Goal: Task Accomplishment & Management: Complete application form

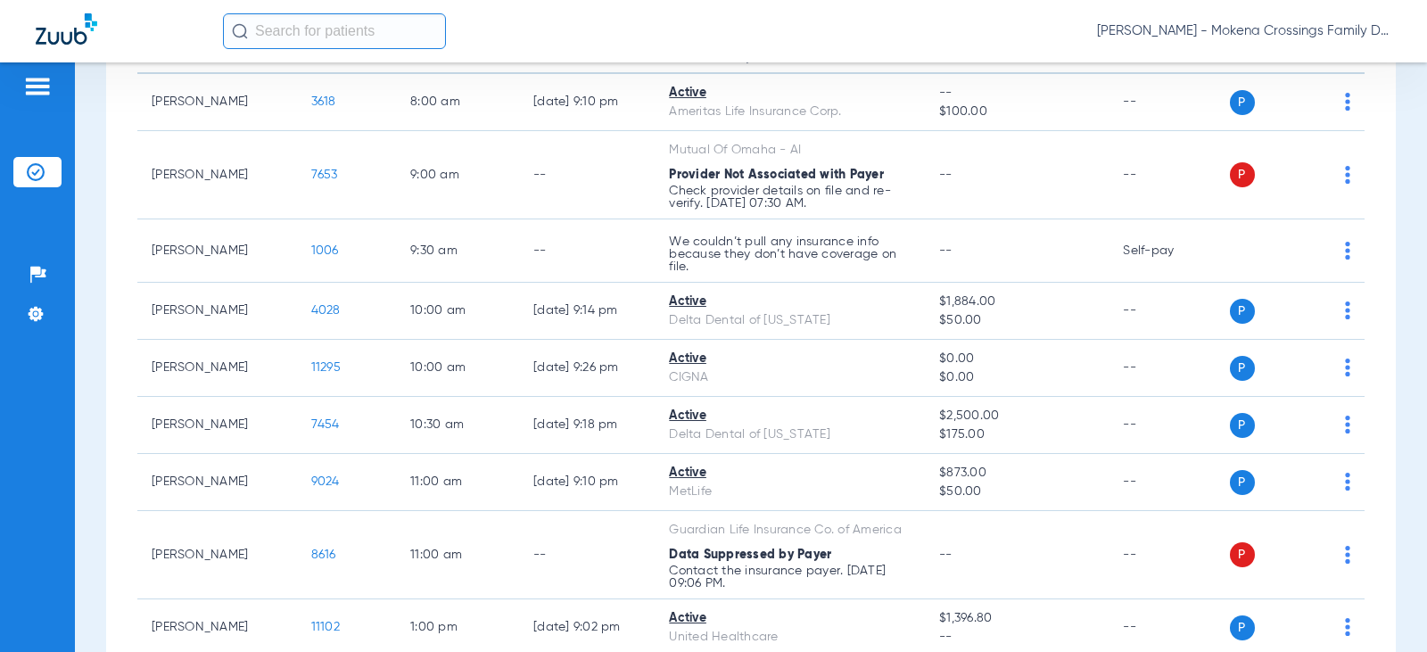
scroll to position [154, 0]
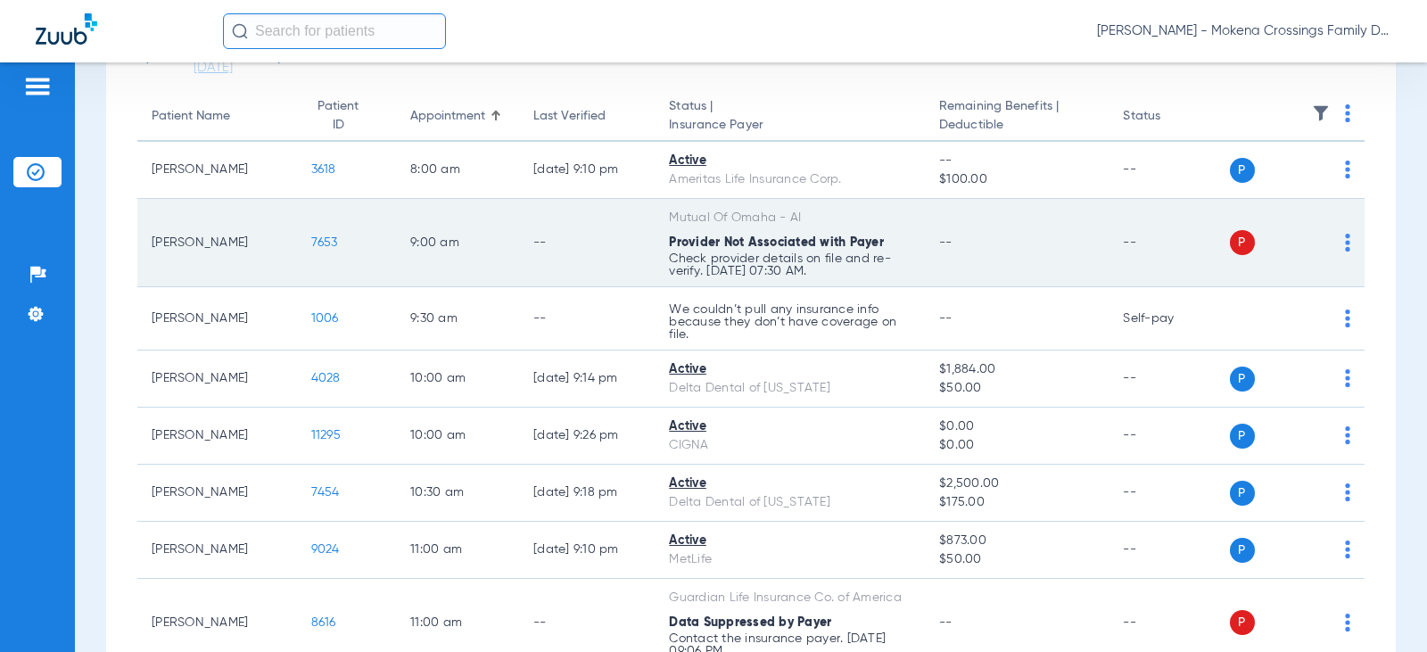
click at [311, 236] on span "7653" at bounding box center [324, 242] width 27 height 12
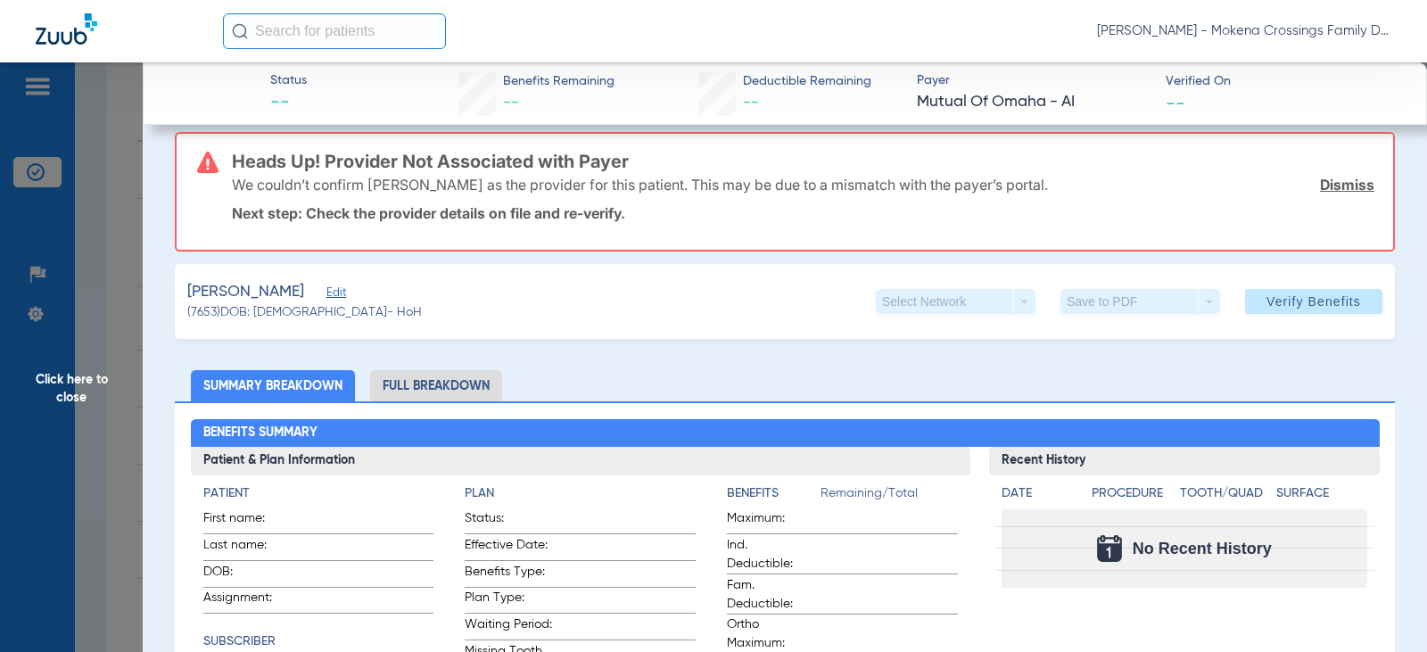
scroll to position [0, 0]
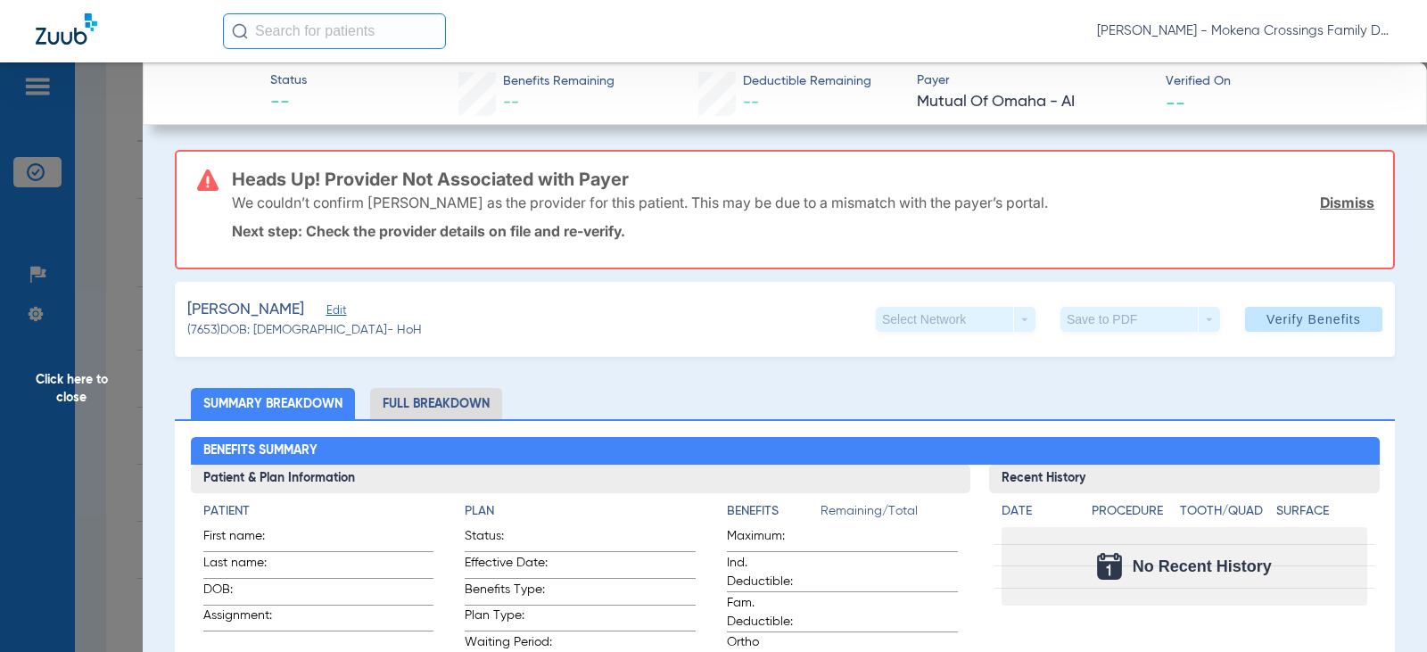
click at [334, 312] on span "Edit" at bounding box center [335, 312] width 16 height 17
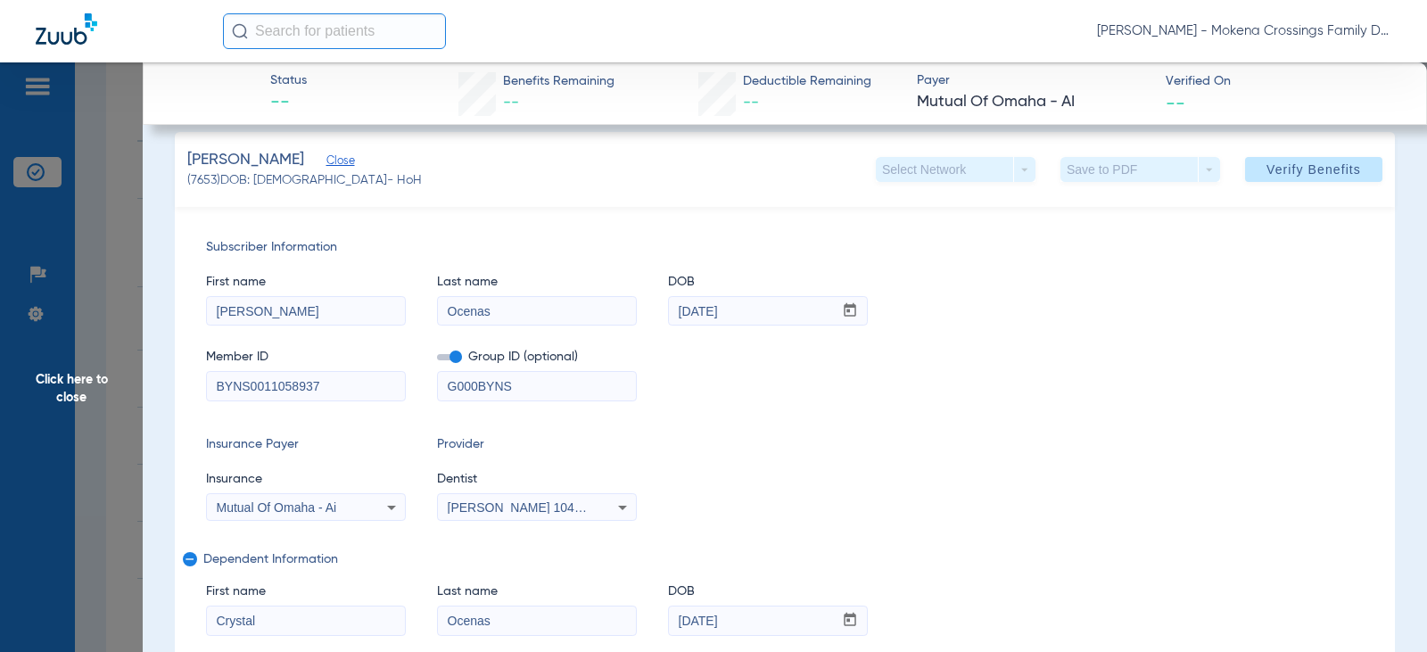
scroll to position [268, 0]
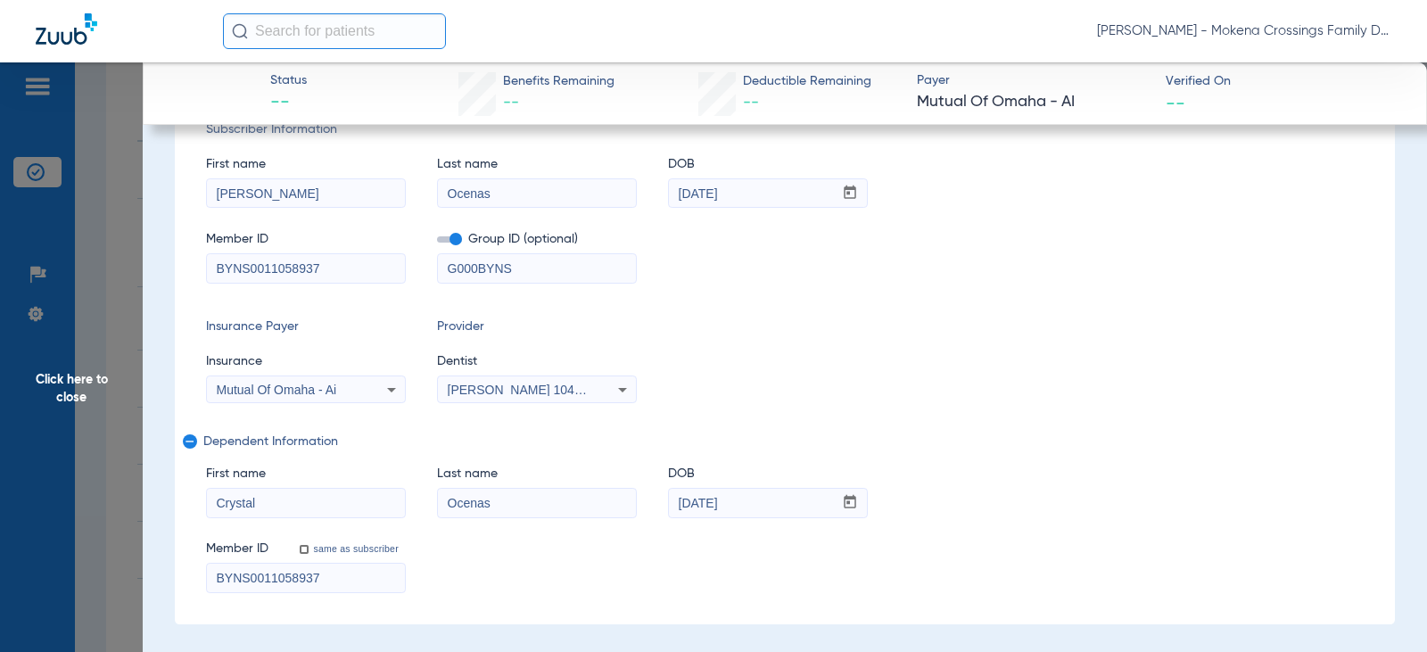
click at [623, 385] on icon at bounding box center [622, 389] width 21 height 21
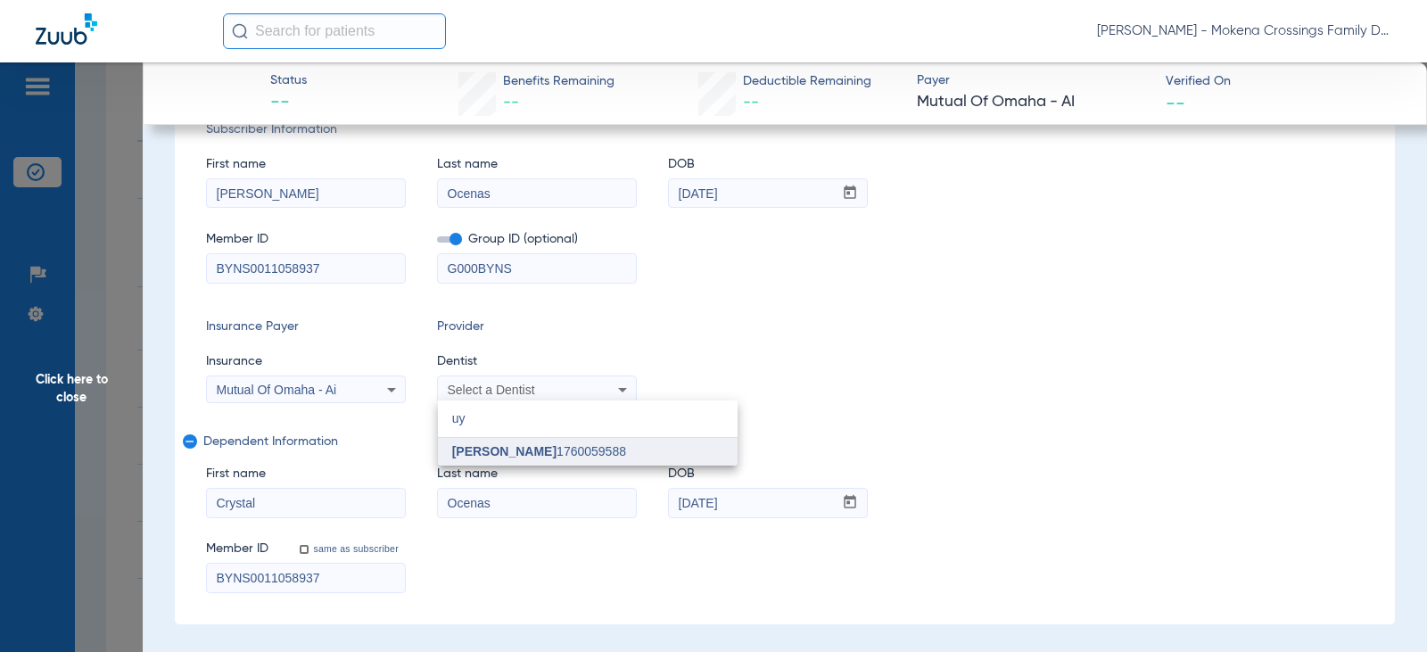
type input "uy"
click at [555, 464] on mat-option "[PERSON_NAME] 1760059588" at bounding box center [588, 452] width 300 height 29
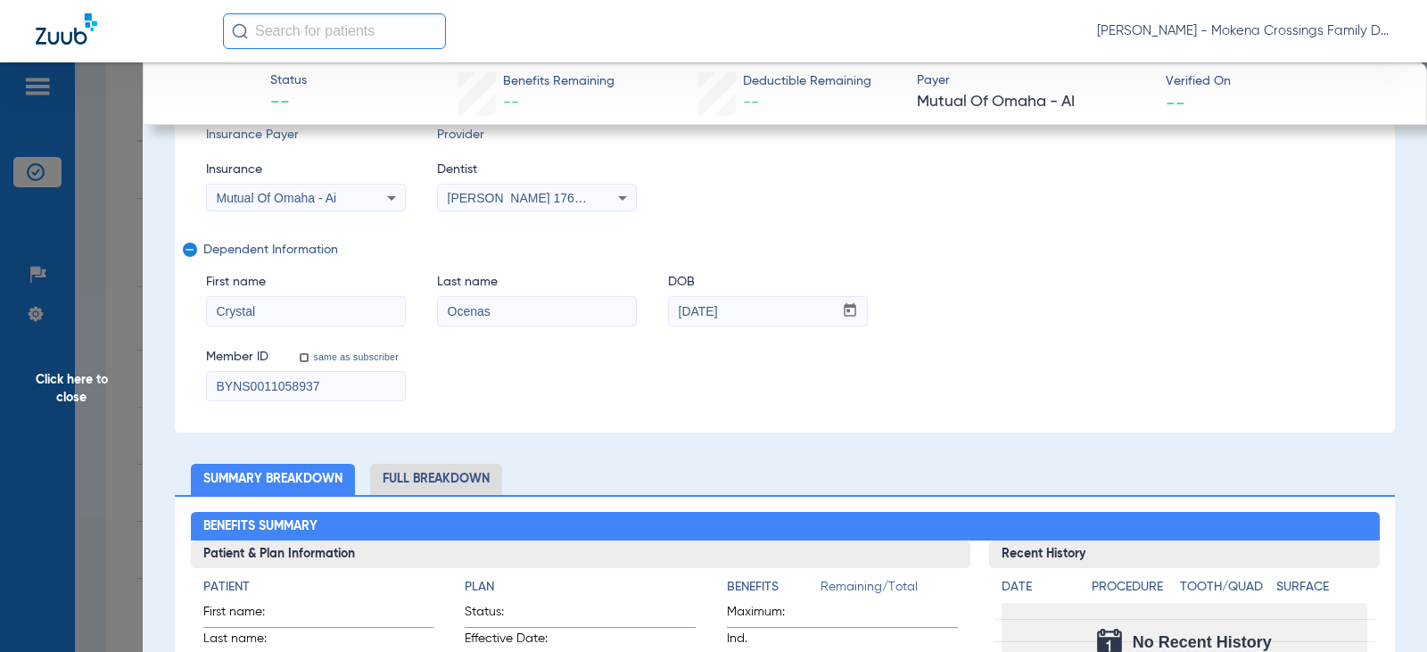
scroll to position [535, 0]
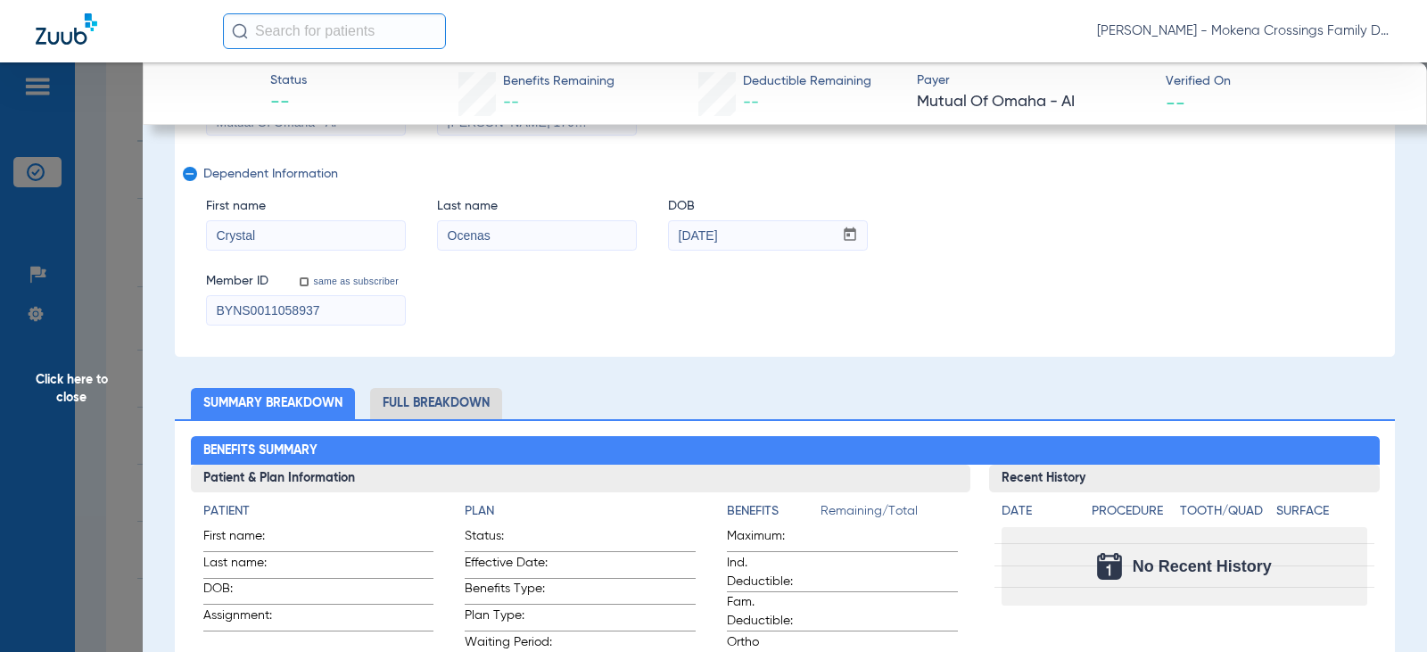
click at [118, 275] on span "Click here to close" at bounding box center [71, 388] width 143 height 652
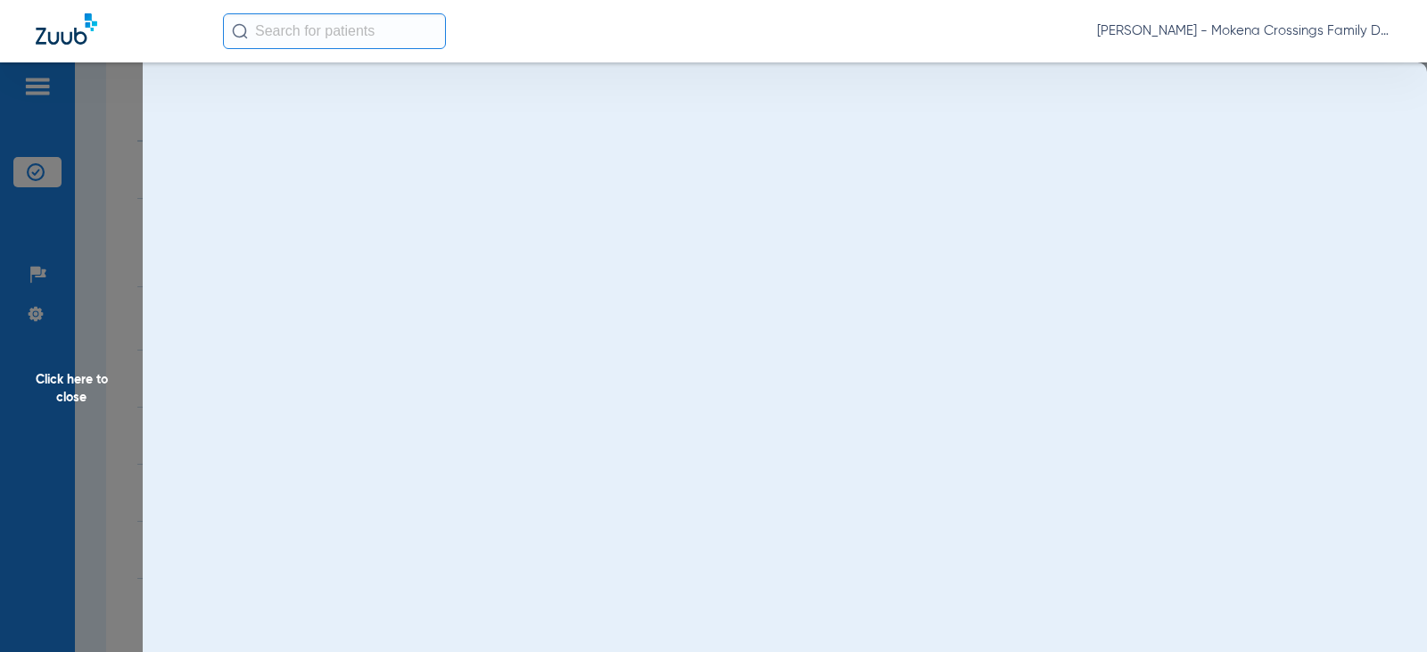
scroll to position [0, 0]
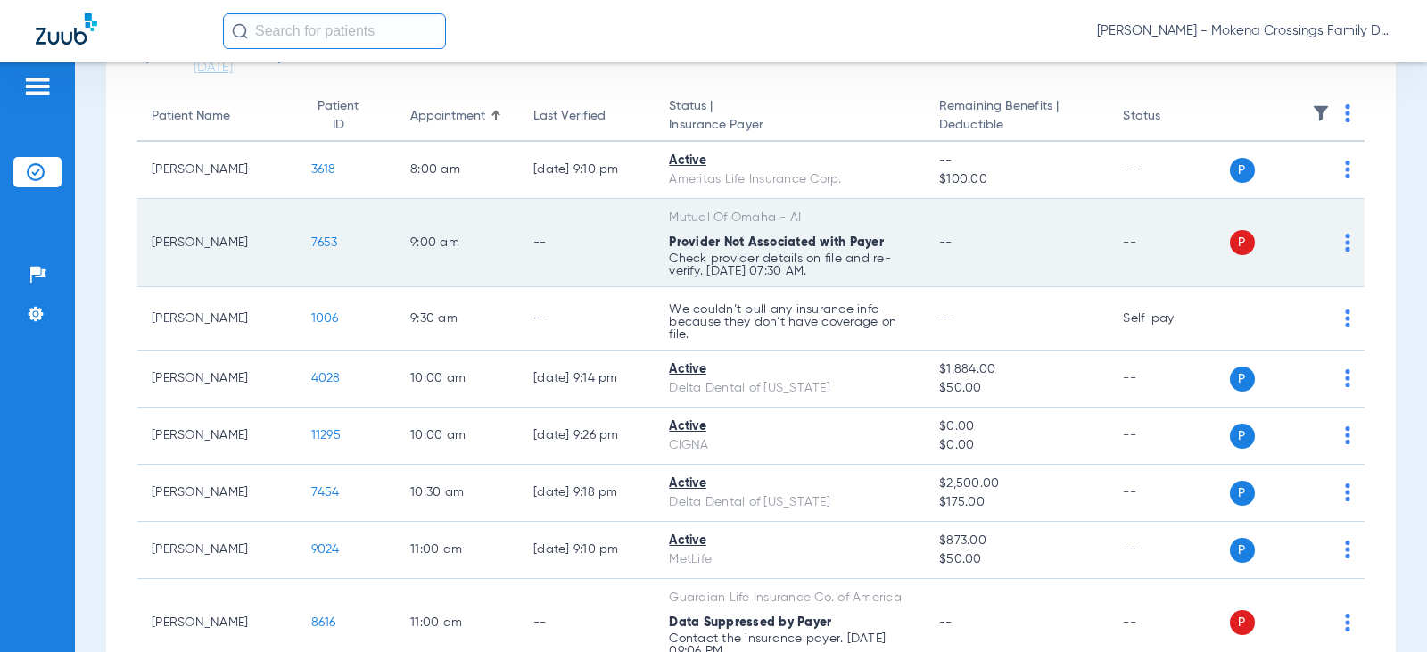
click at [311, 238] on span "7653" at bounding box center [324, 242] width 27 height 12
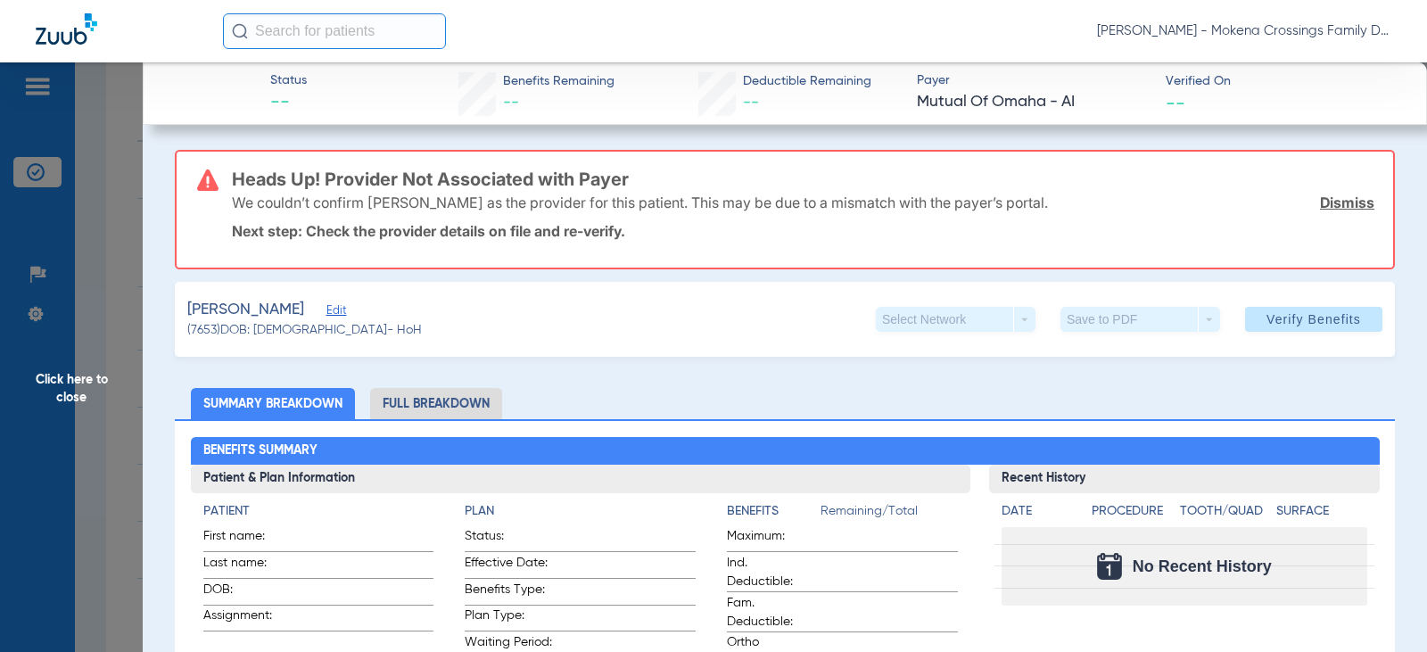
click at [329, 306] on span "Edit" at bounding box center [335, 312] width 16 height 17
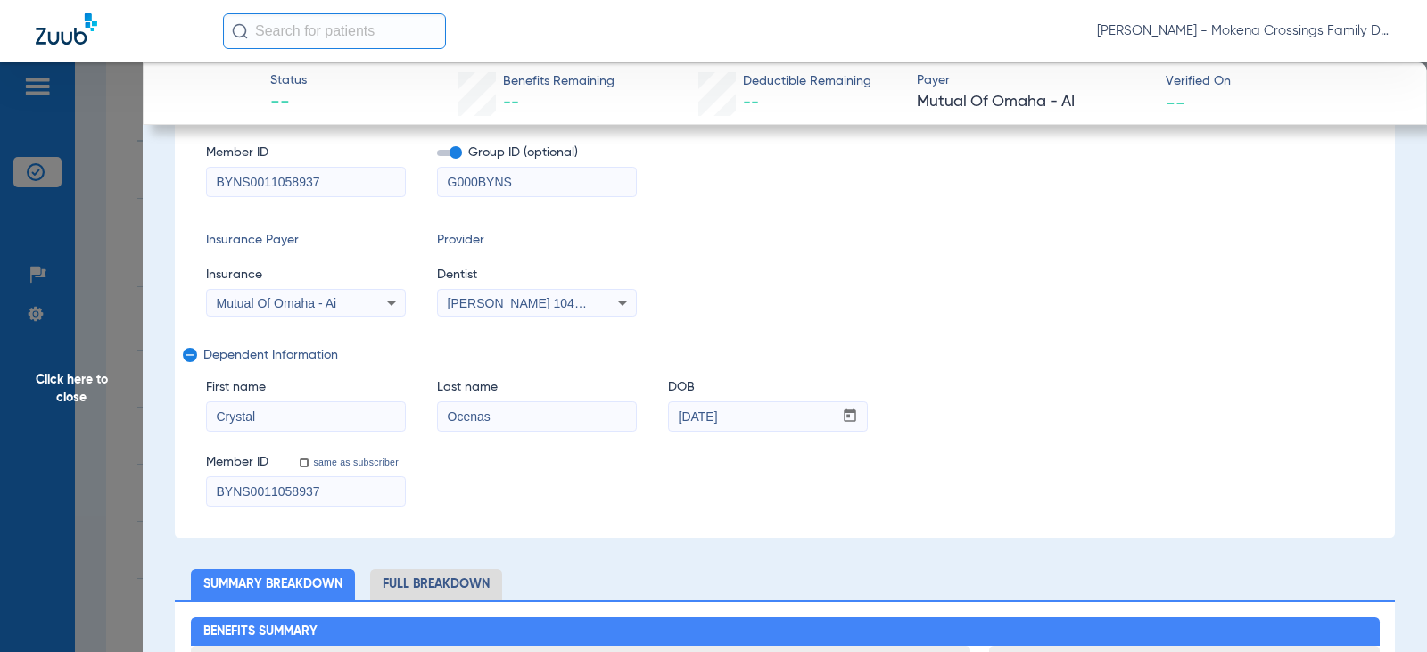
scroll to position [357, 0]
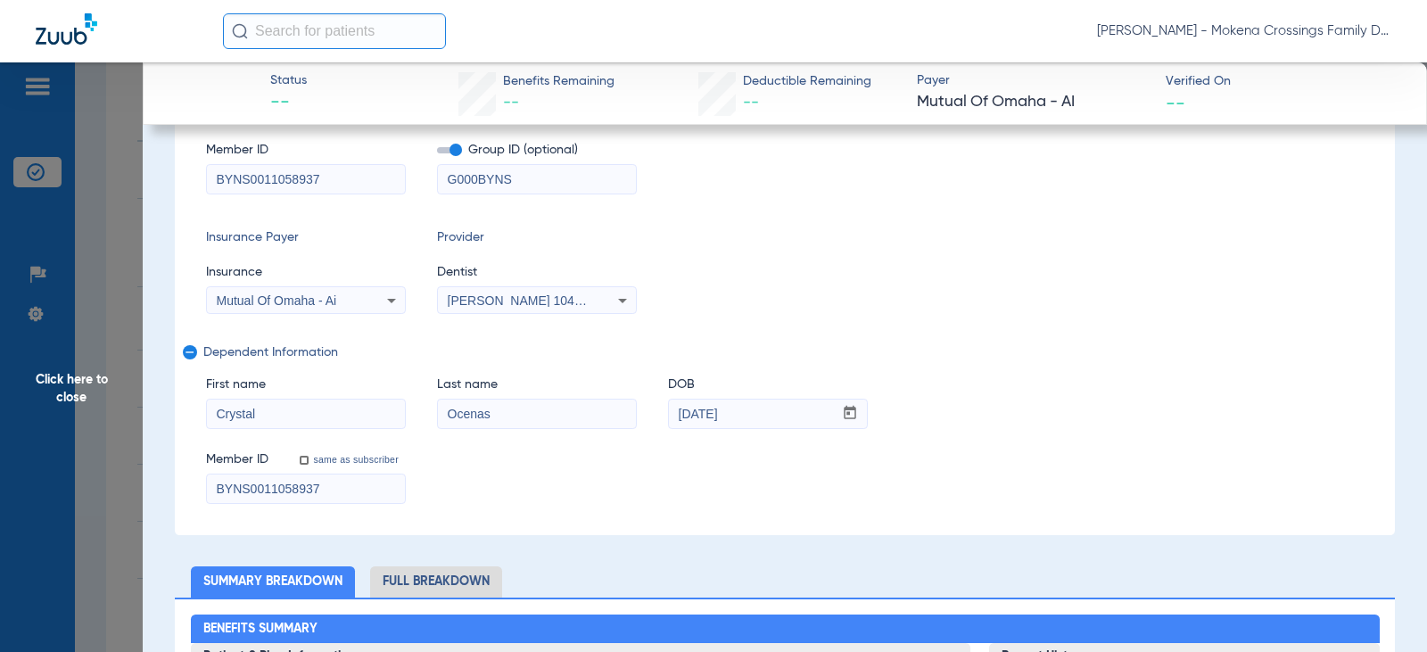
click at [612, 291] on icon at bounding box center [622, 300] width 21 height 21
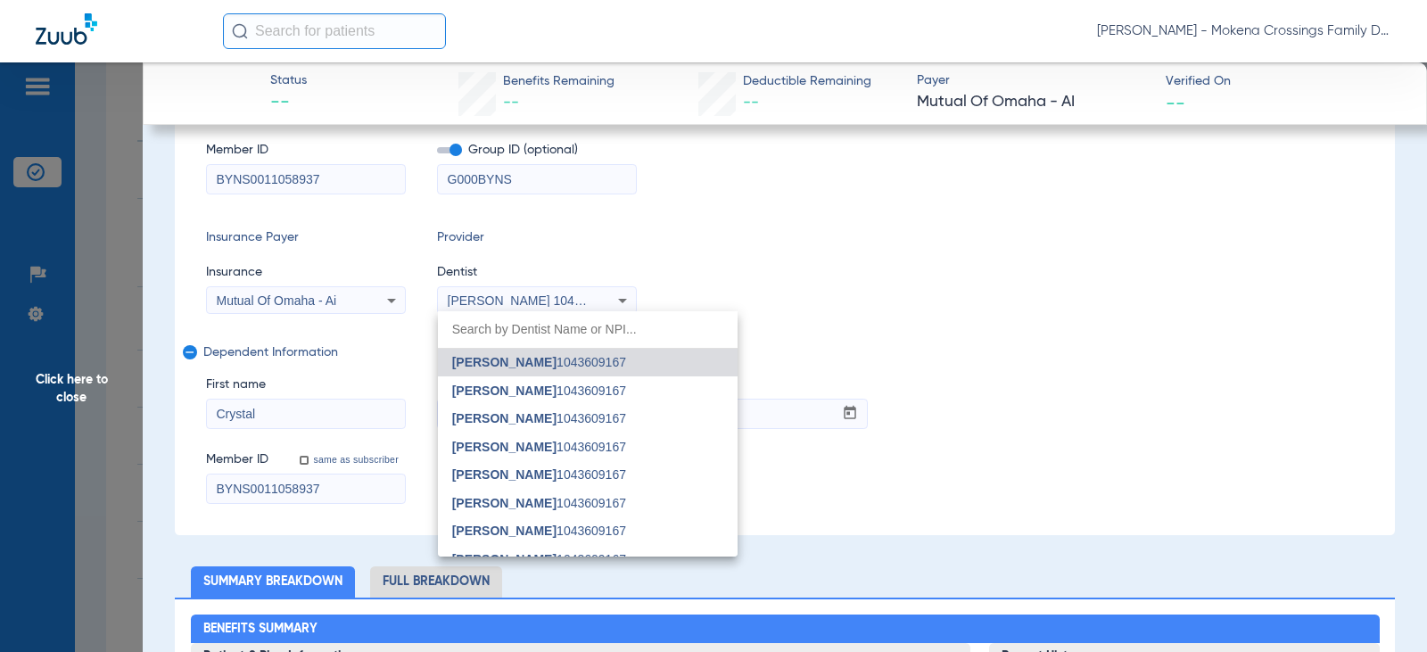
click at [566, 321] on input "dropdown search" at bounding box center [588, 329] width 300 height 37
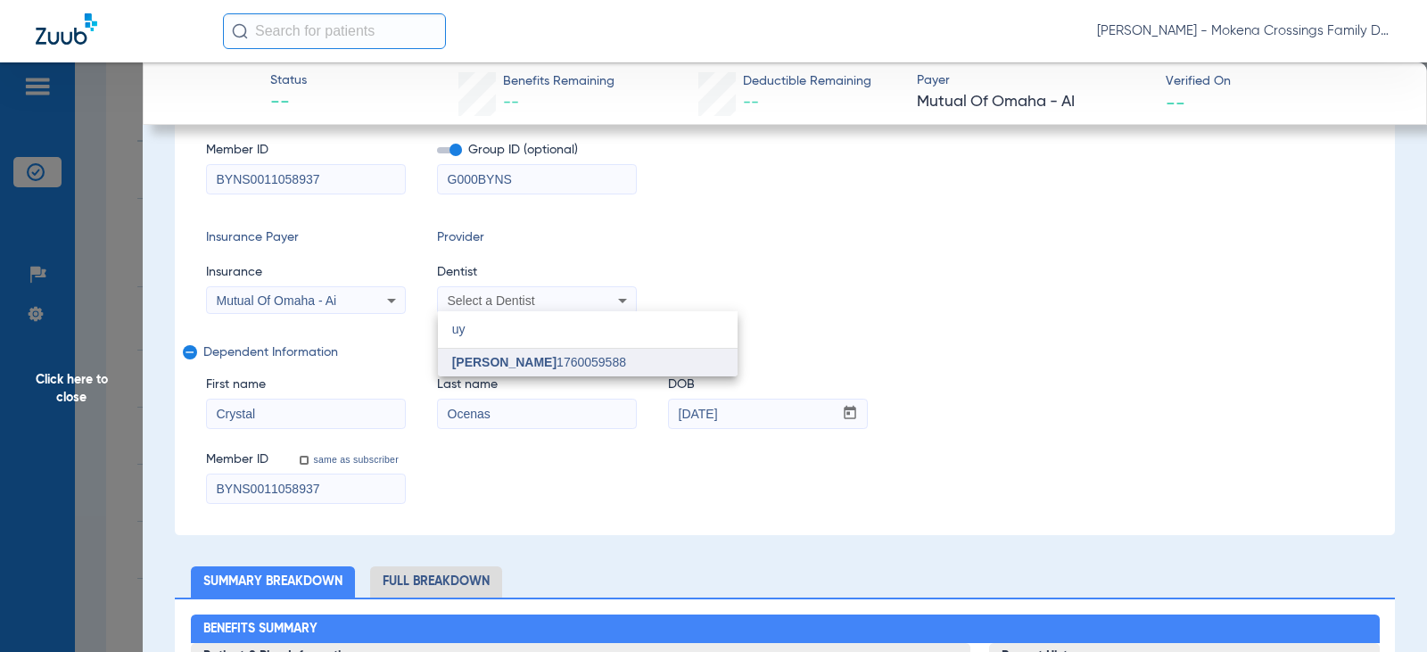
type input "uy"
click at [571, 360] on span "[PERSON_NAME] 1760059588" at bounding box center [539, 362] width 174 height 12
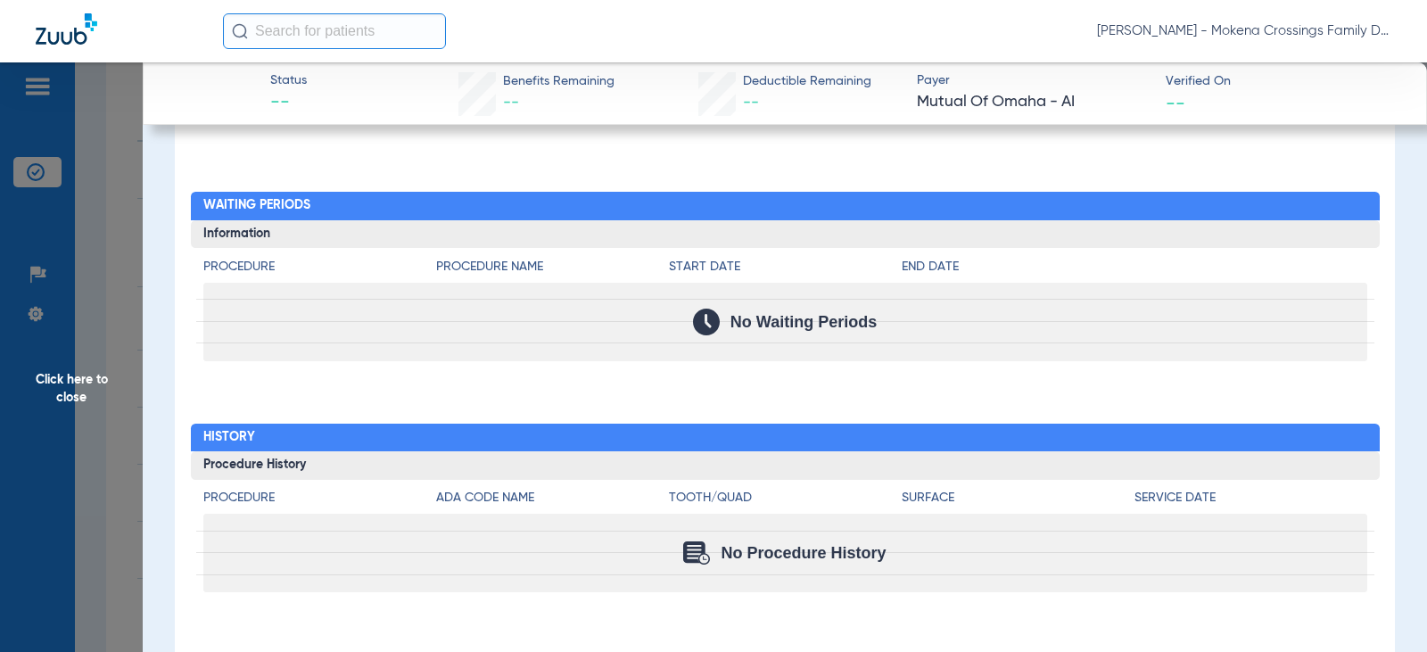
scroll to position [1469, 0]
click at [536, 203] on h2 "Waiting Periods" at bounding box center [785, 206] width 1189 height 29
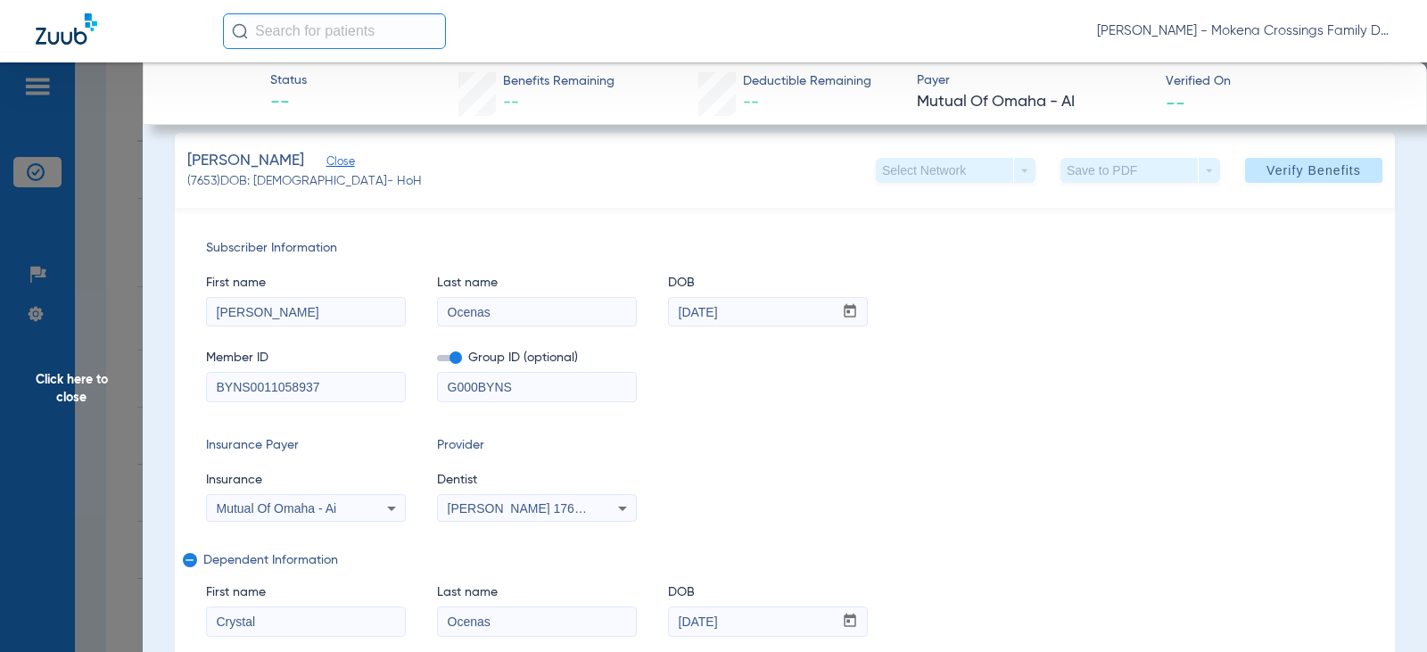
scroll to position [0, 0]
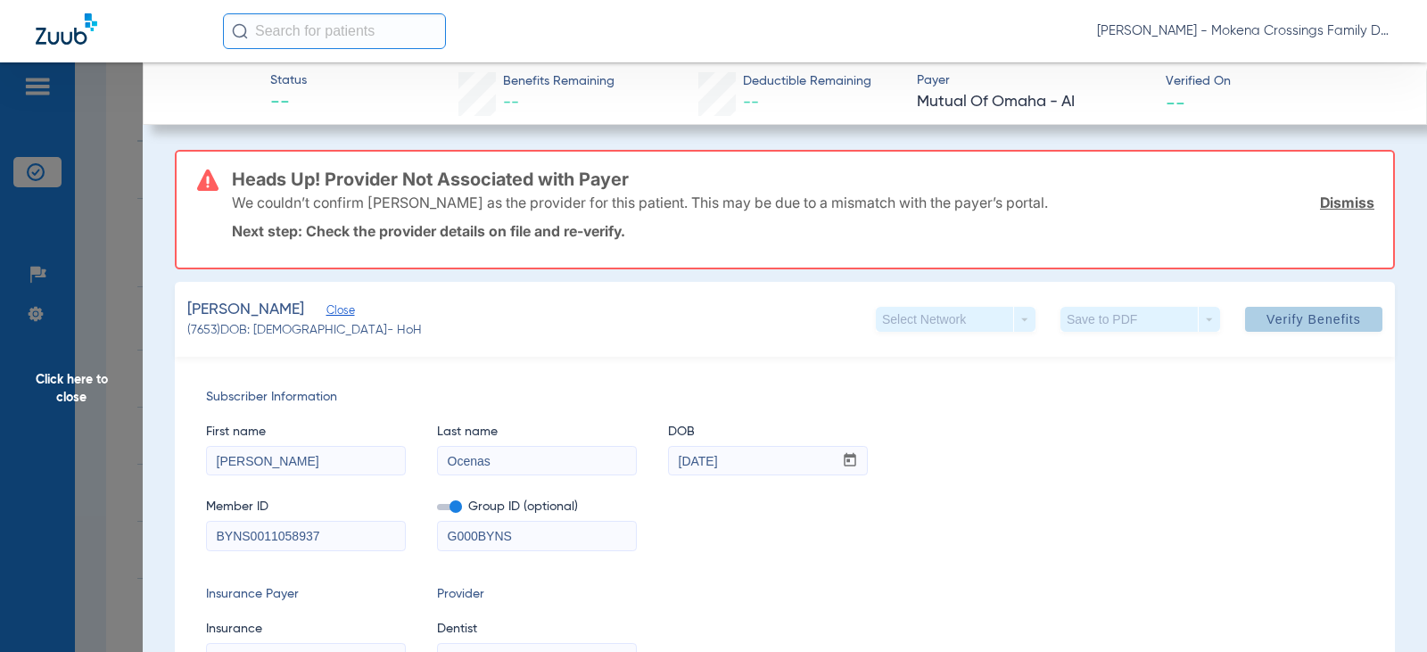
click at [1345, 323] on span "Verify Benefits" at bounding box center [1314, 319] width 95 height 14
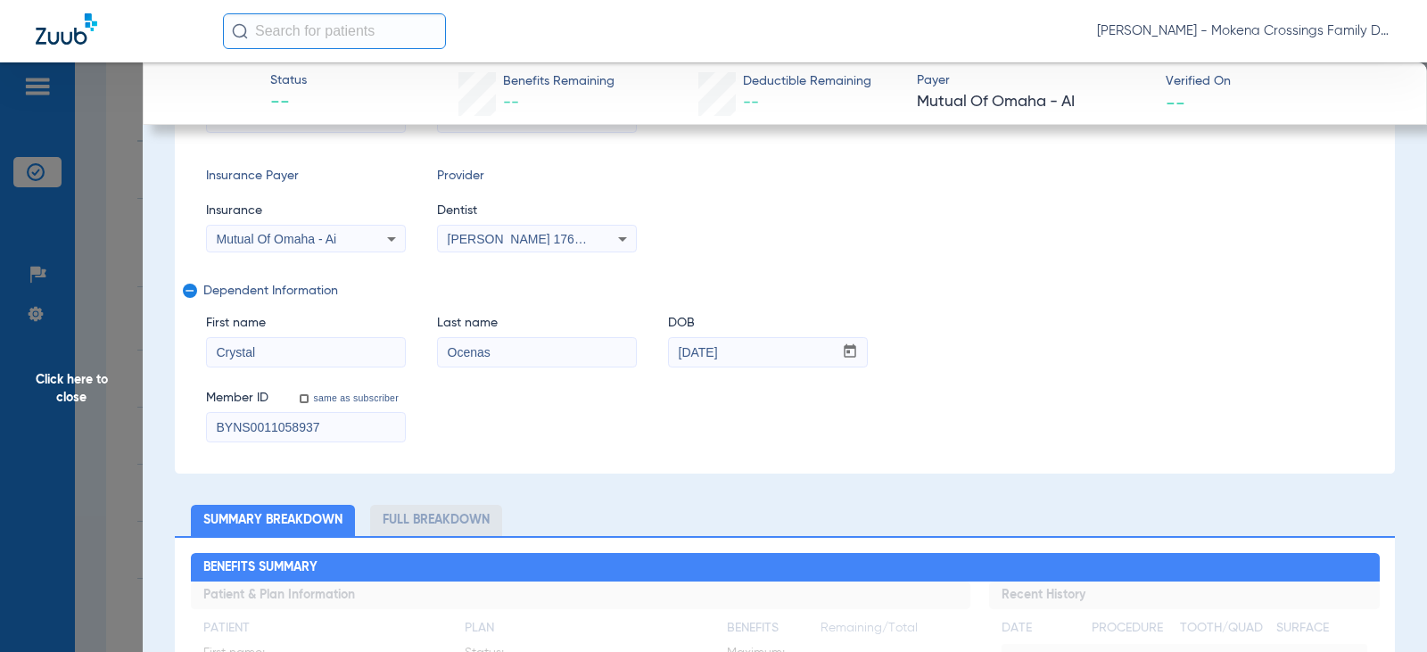
scroll to position [357, 0]
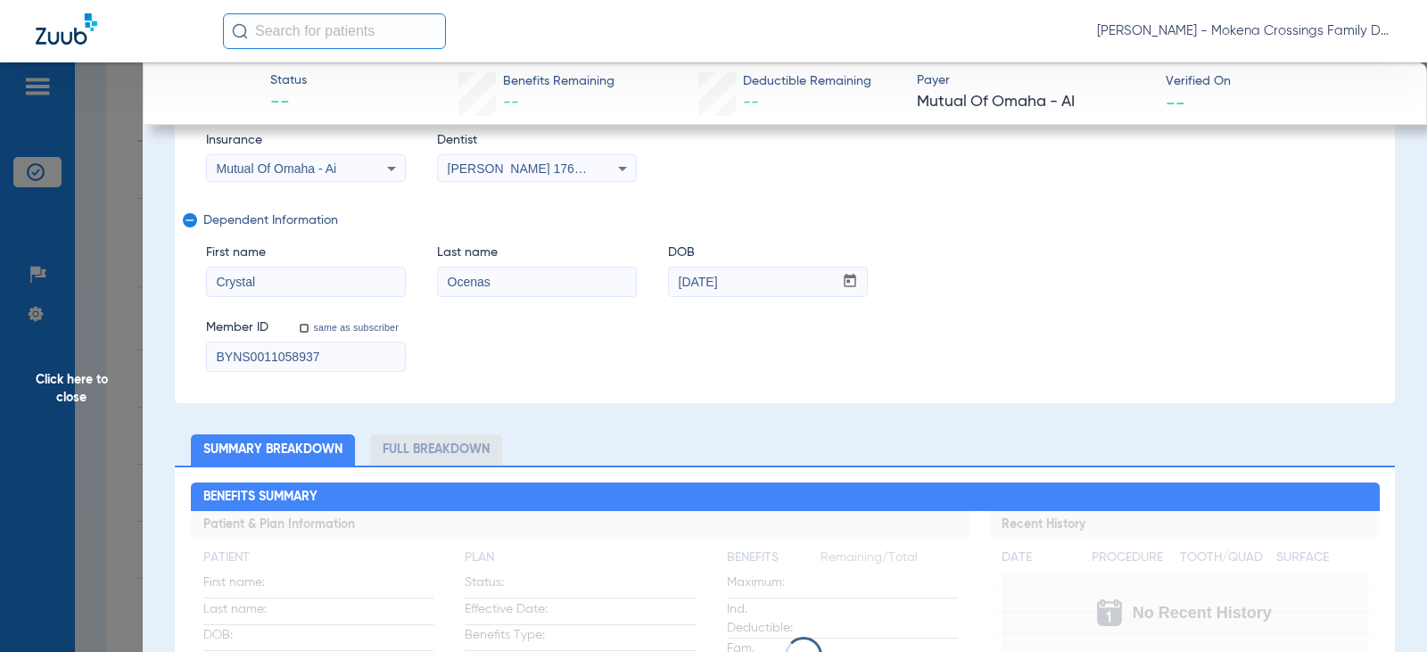
click at [80, 371] on span "Click here to close" at bounding box center [71, 388] width 143 height 652
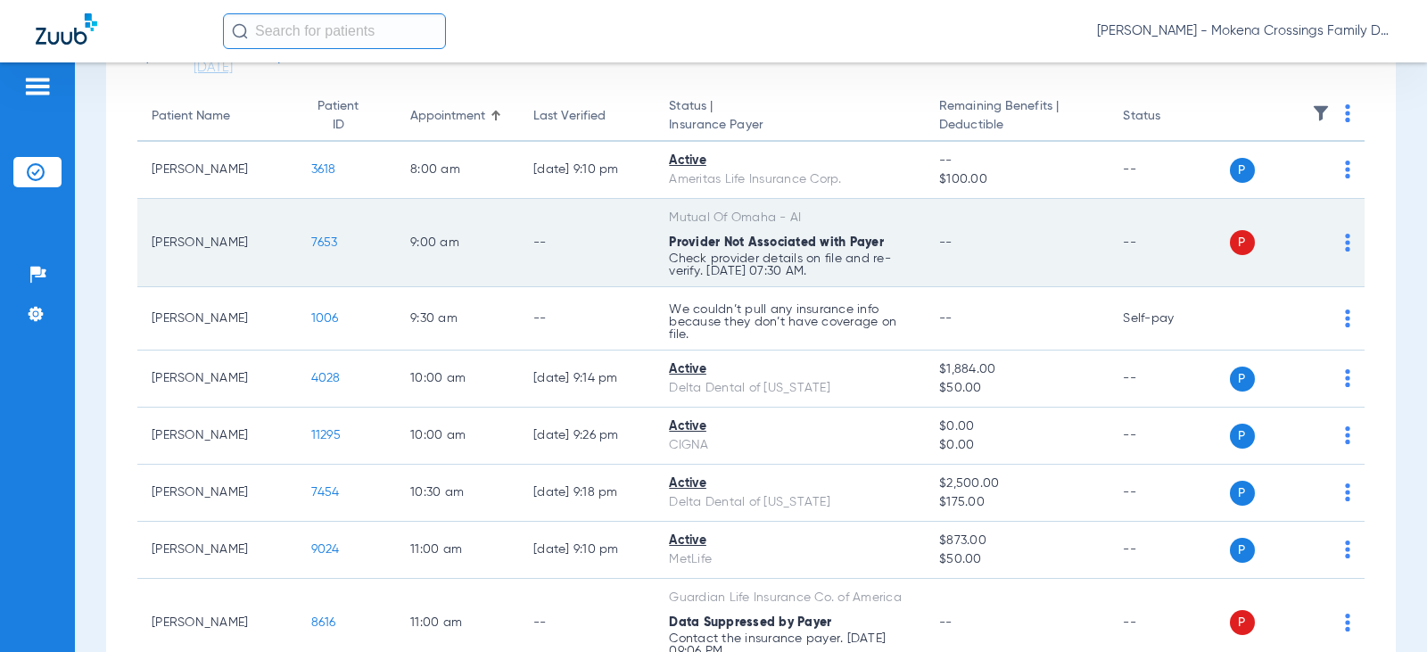
click at [316, 243] on span "7653" at bounding box center [324, 242] width 27 height 12
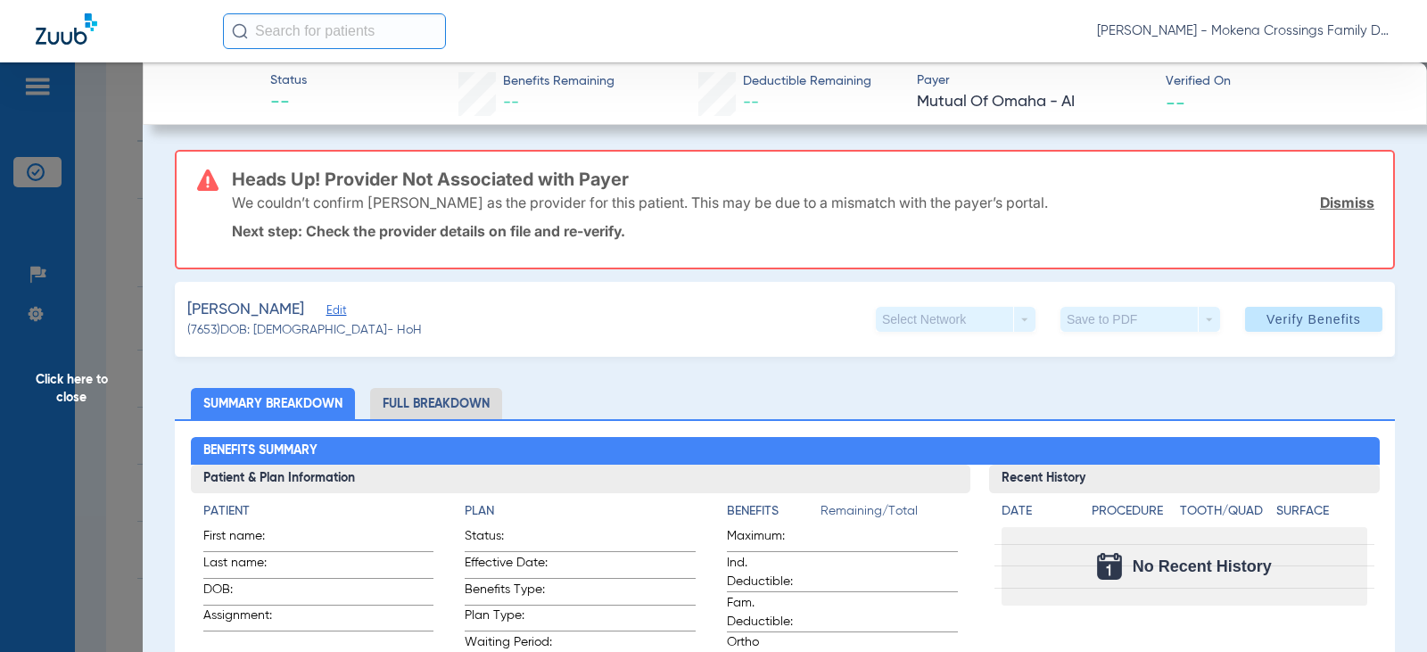
click at [318, 315] on div "[PERSON_NAME] Edit" at bounding box center [304, 310] width 235 height 22
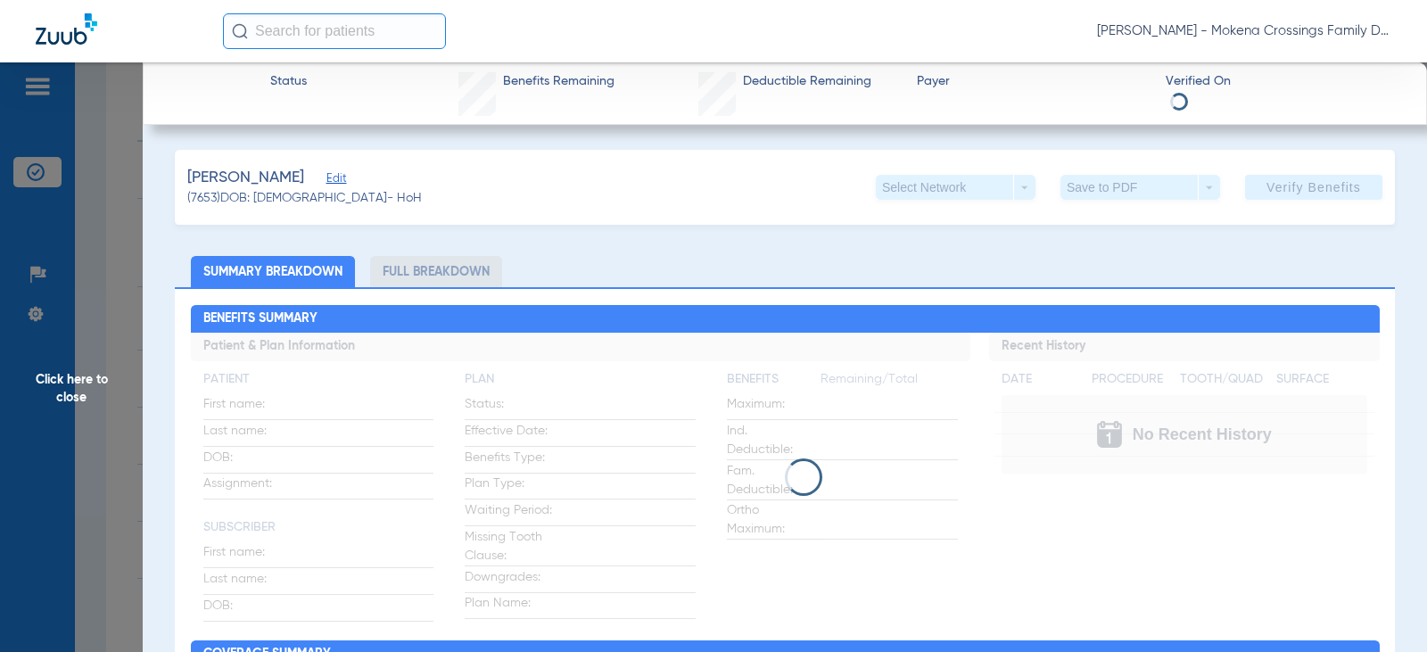
click at [329, 315] on h2 "Benefits Summary" at bounding box center [785, 319] width 1189 height 29
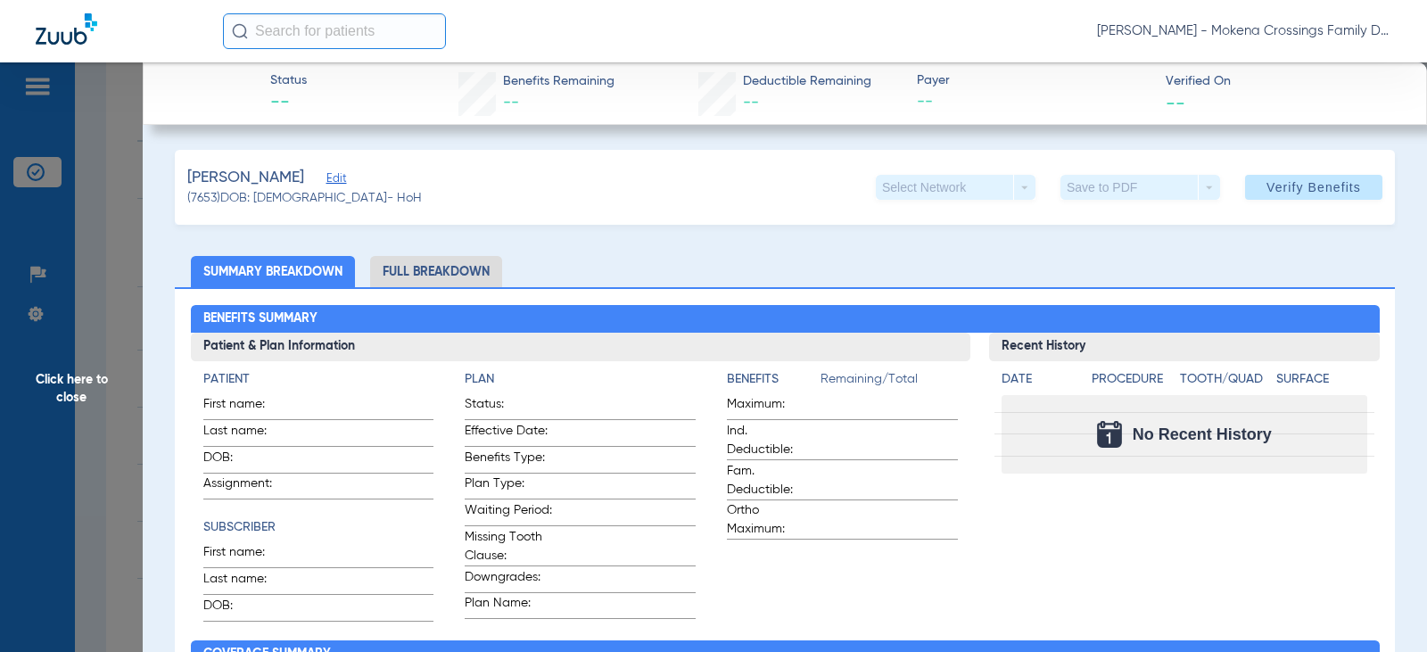
click at [335, 173] on span "Edit" at bounding box center [335, 180] width 16 height 17
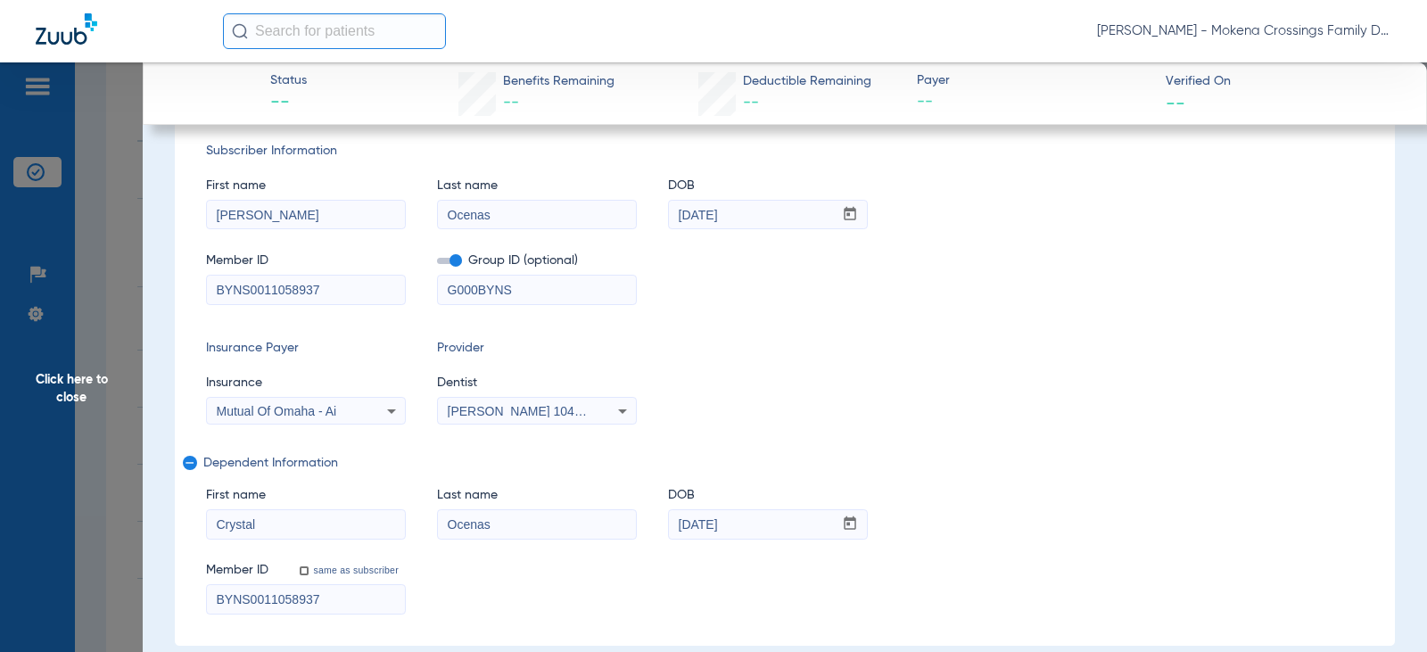
scroll to position [268, 0]
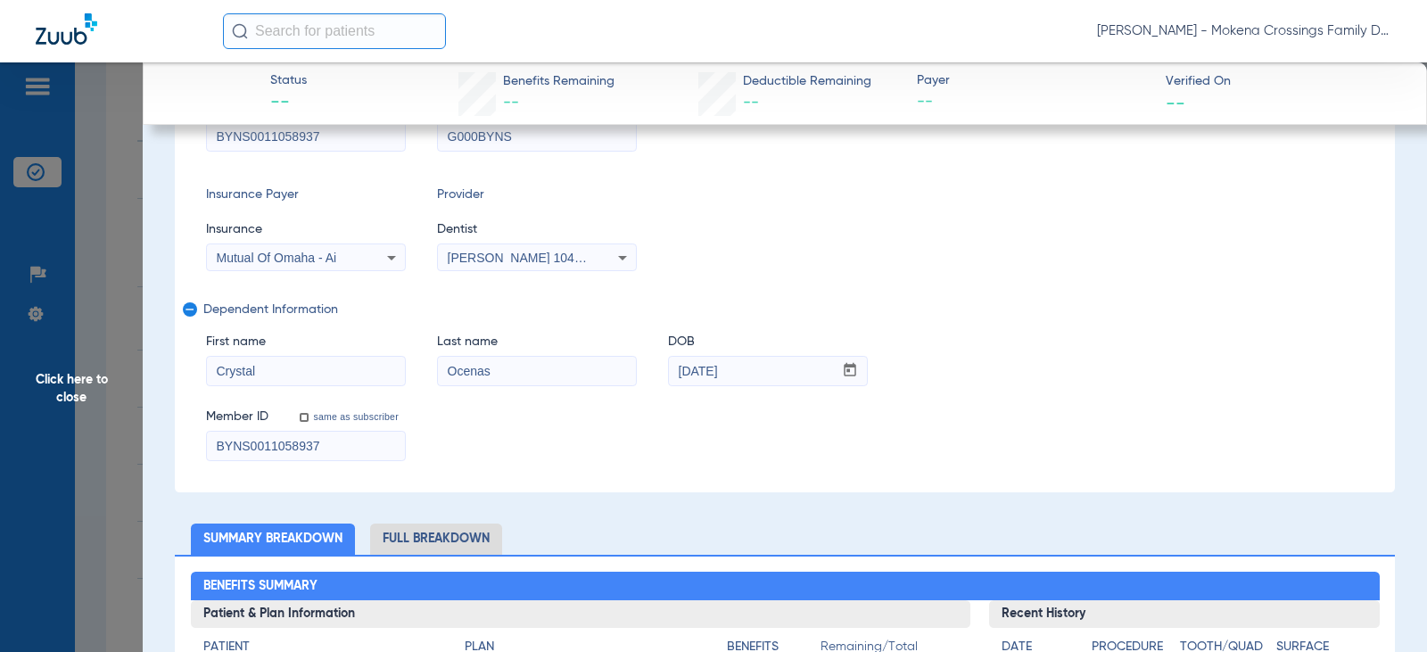
click at [572, 250] on div "[PERSON_NAME] 1043609167" at bounding box center [537, 257] width 198 height 21
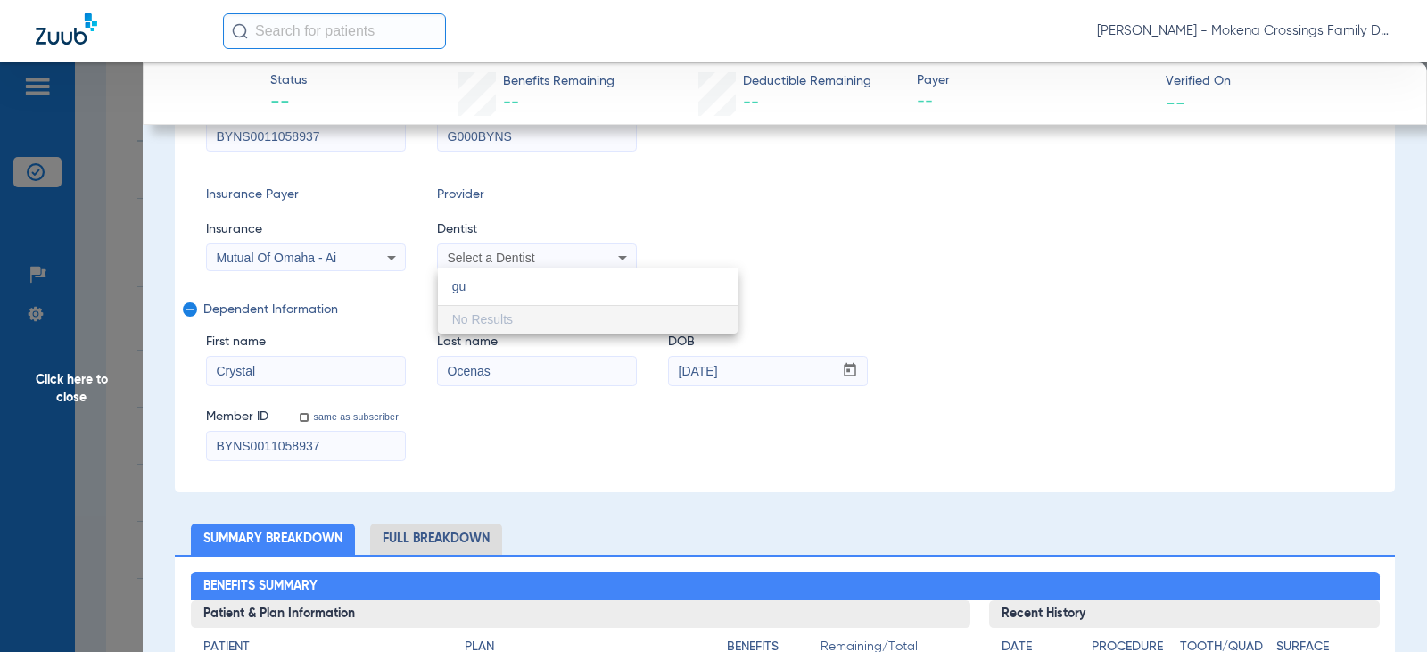
type input "g"
type input "uy"
click at [532, 319] on span "[PERSON_NAME] 1760059588" at bounding box center [539, 319] width 174 height 12
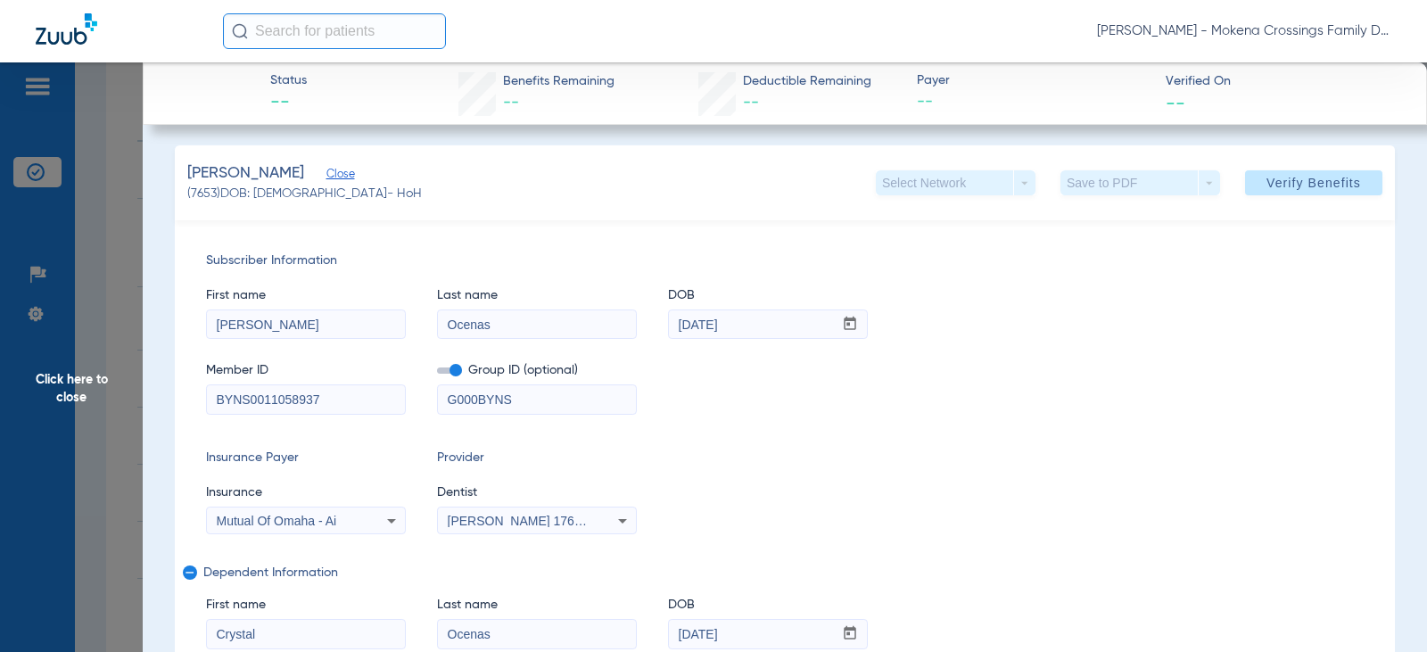
scroll to position [0, 0]
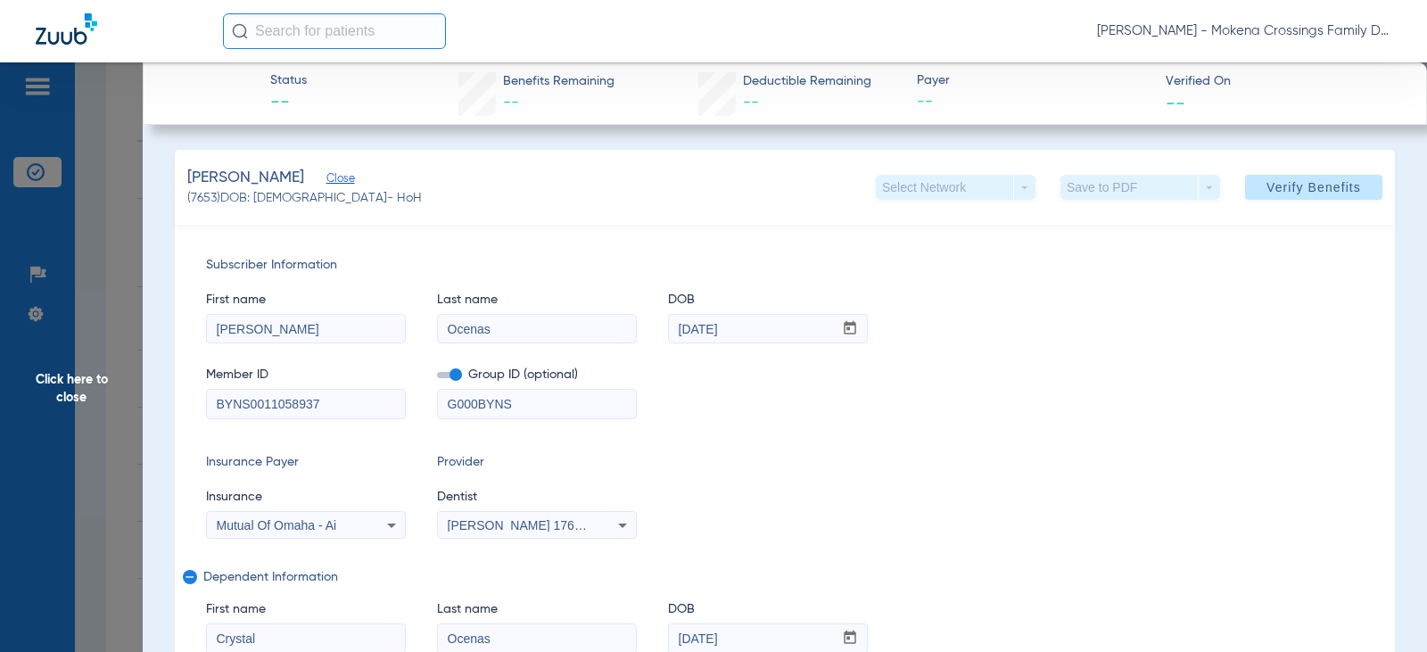
click at [343, 182] on span "Close" at bounding box center [335, 180] width 16 height 17
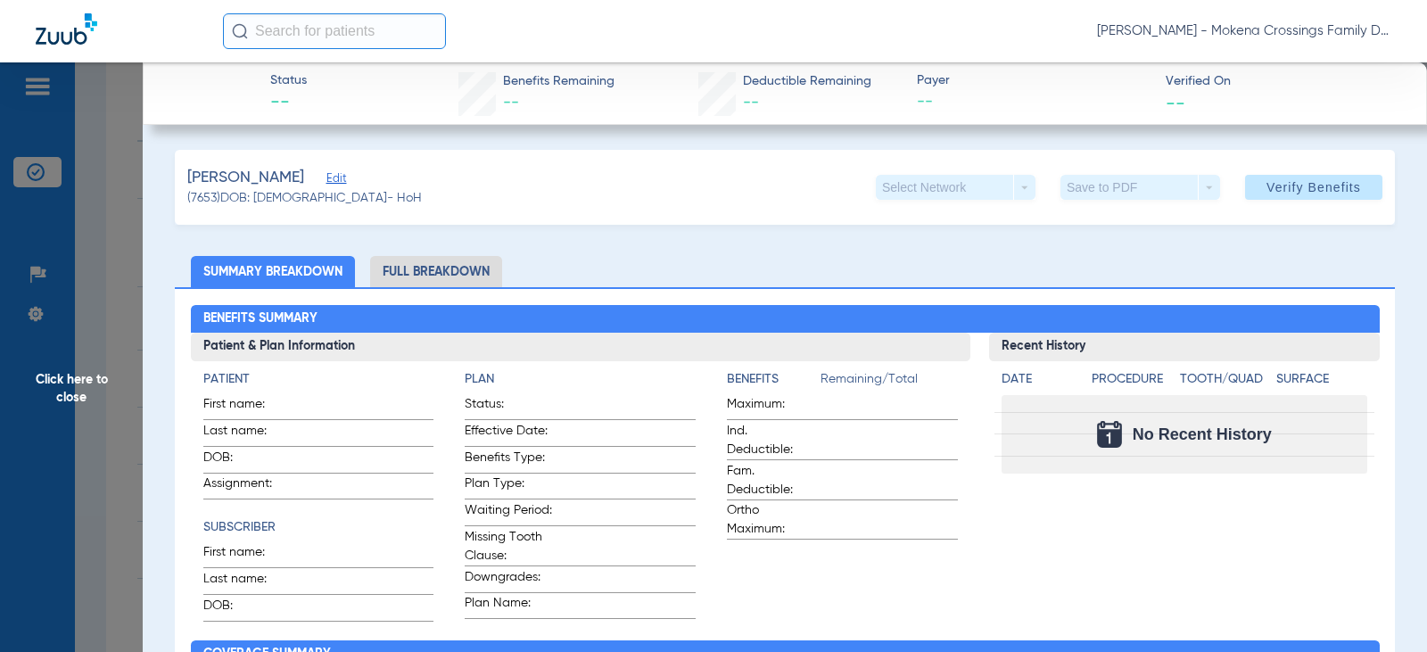
click at [343, 182] on div "[PERSON_NAME] Edit" at bounding box center [304, 178] width 235 height 22
click at [337, 182] on span "Edit" at bounding box center [335, 180] width 16 height 17
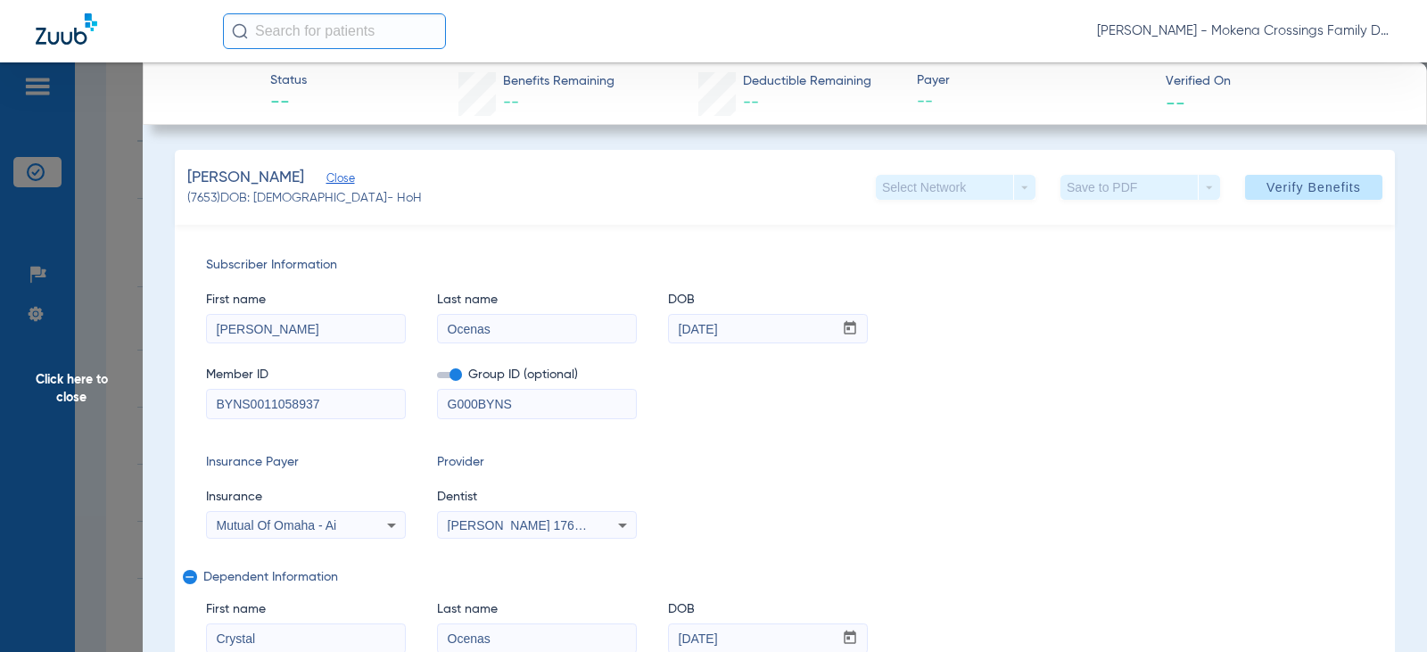
click at [337, 177] on span "Close" at bounding box center [335, 180] width 16 height 17
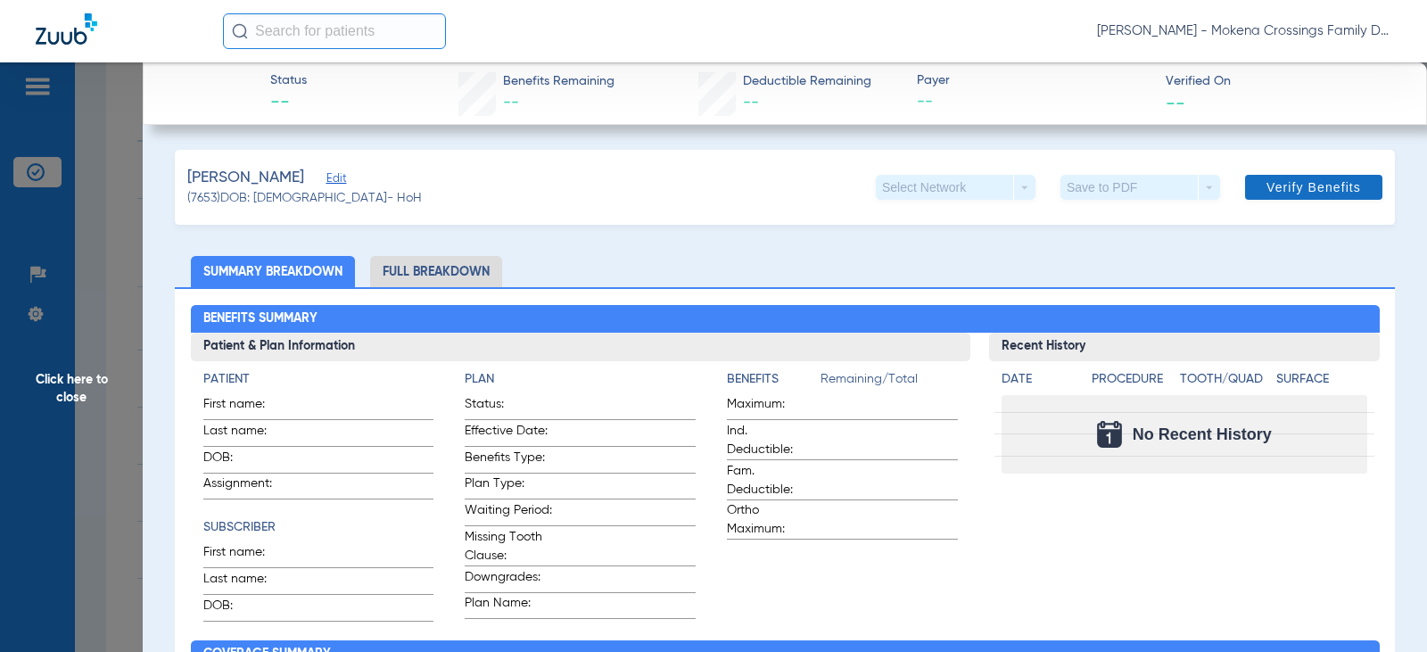
click at [1267, 180] on span "Verify Benefits" at bounding box center [1314, 187] width 95 height 14
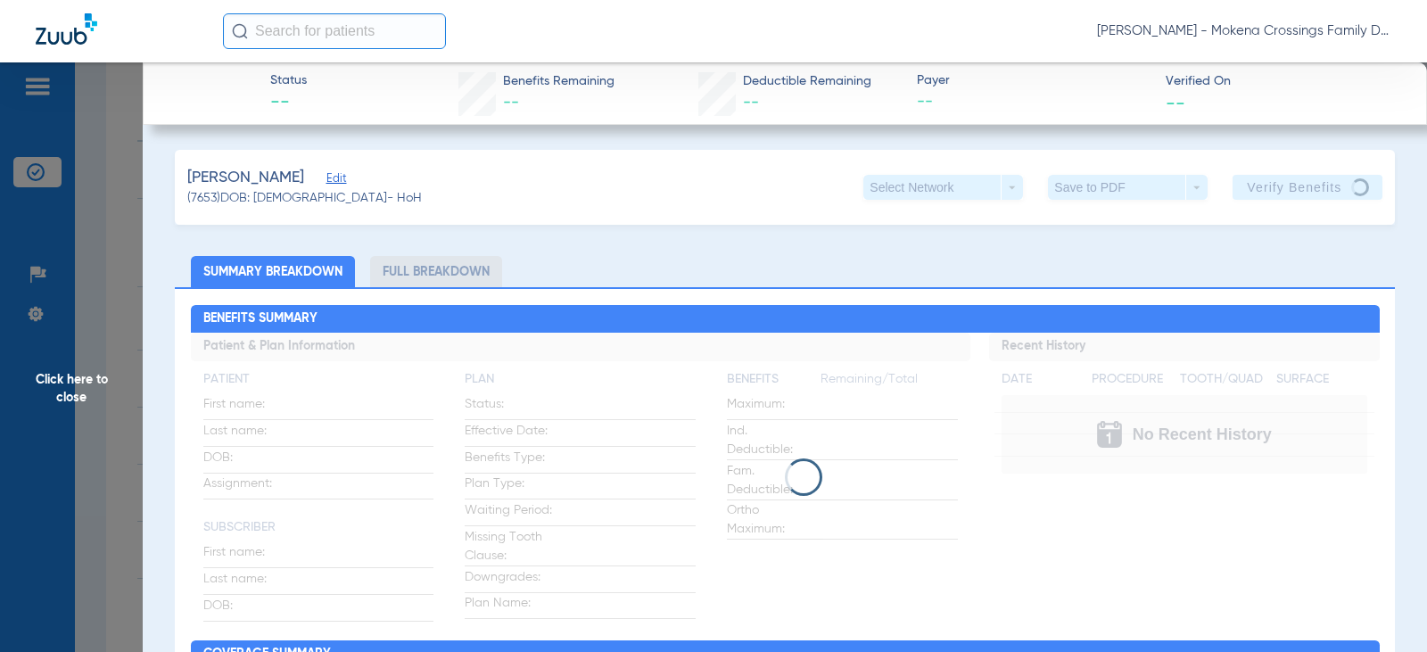
click at [91, 399] on span "Click here to close" at bounding box center [71, 388] width 143 height 652
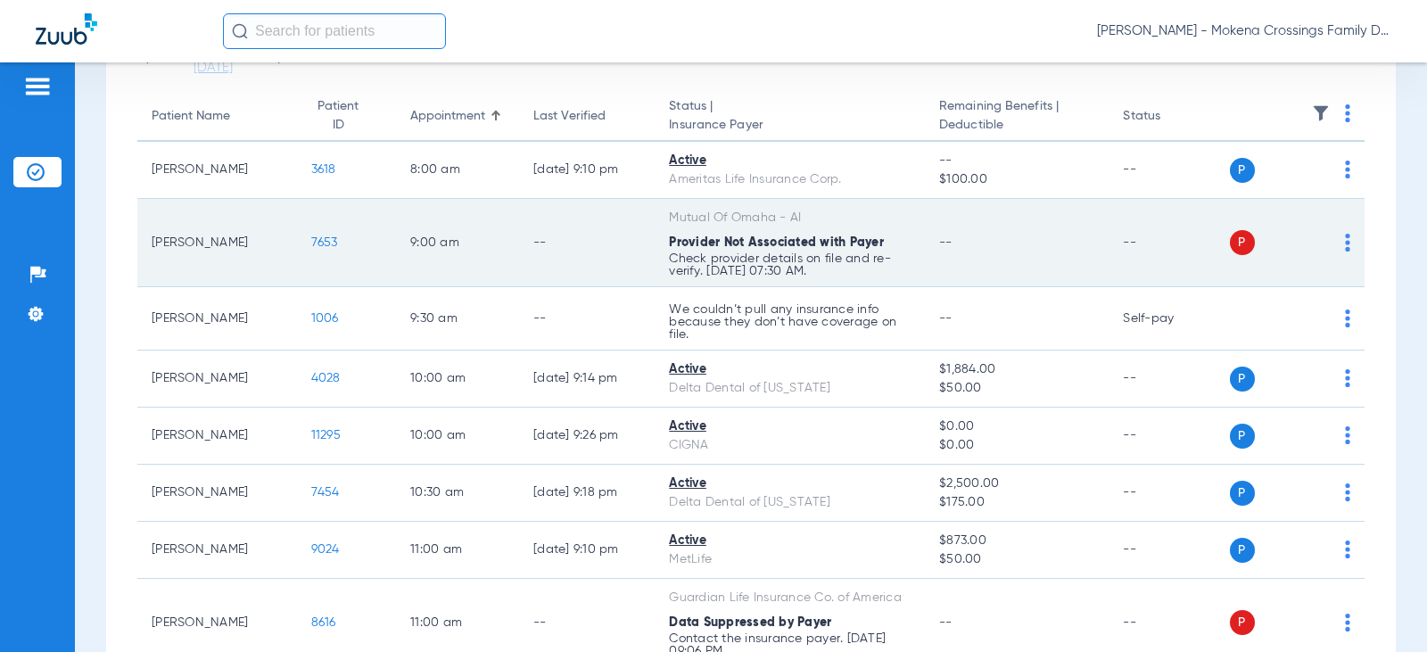
click at [316, 242] on span "7653" at bounding box center [324, 242] width 27 height 12
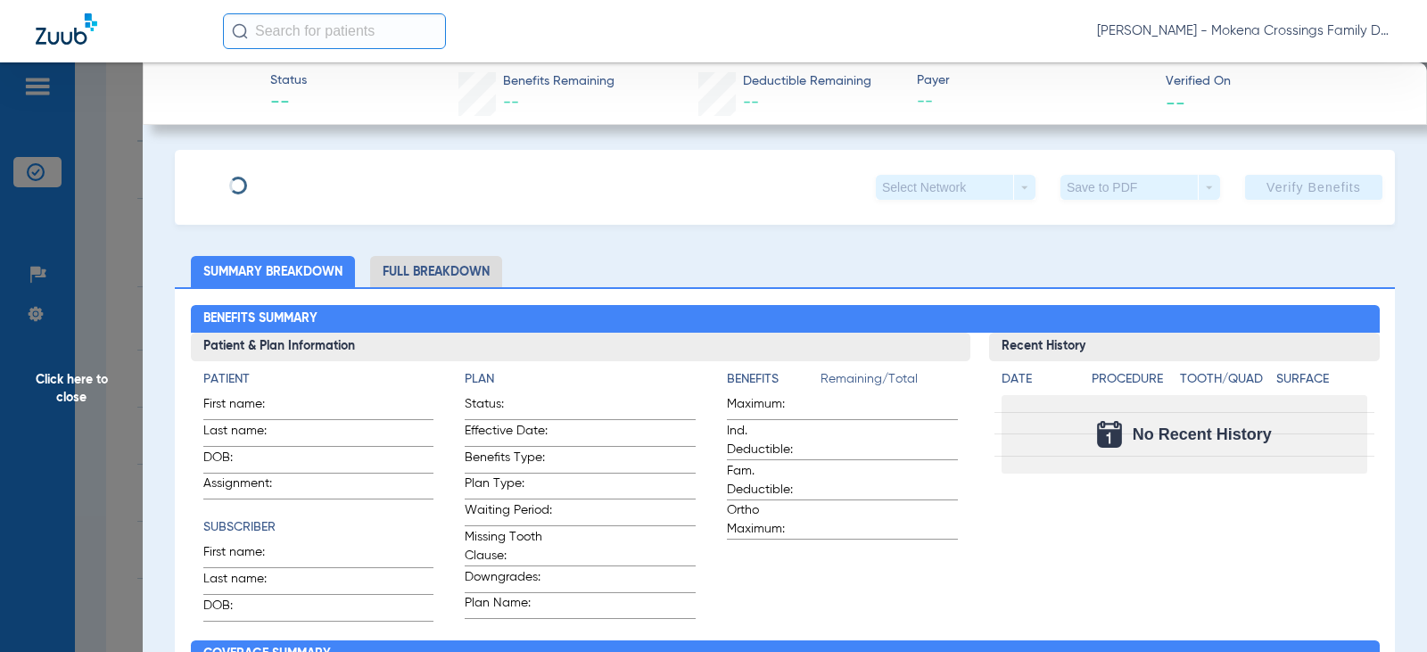
type input "[PERSON_NAME]"
type input "Ocenas"
type input "[DATE]"
type input "BYNS0011058937"
type input "G000BYNS"
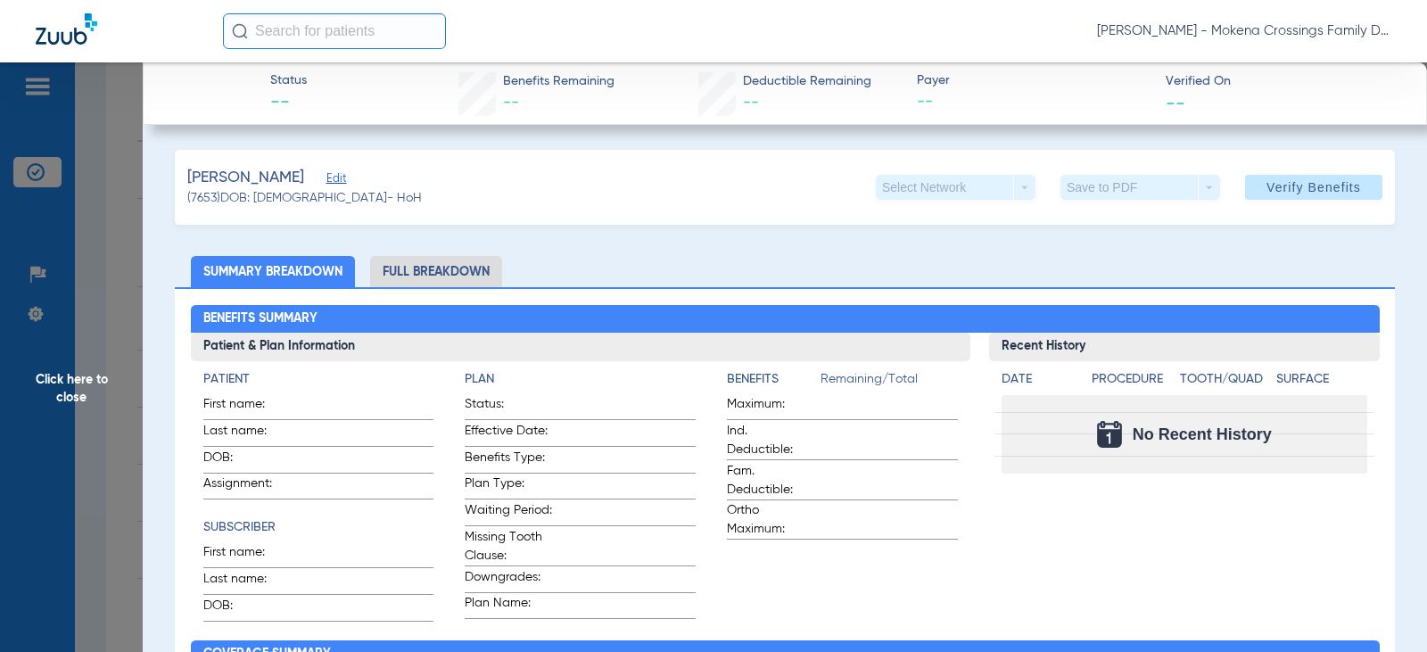
click at [337, 179] on span "Edit" at bounding box center [335, 180] width 16 height 17
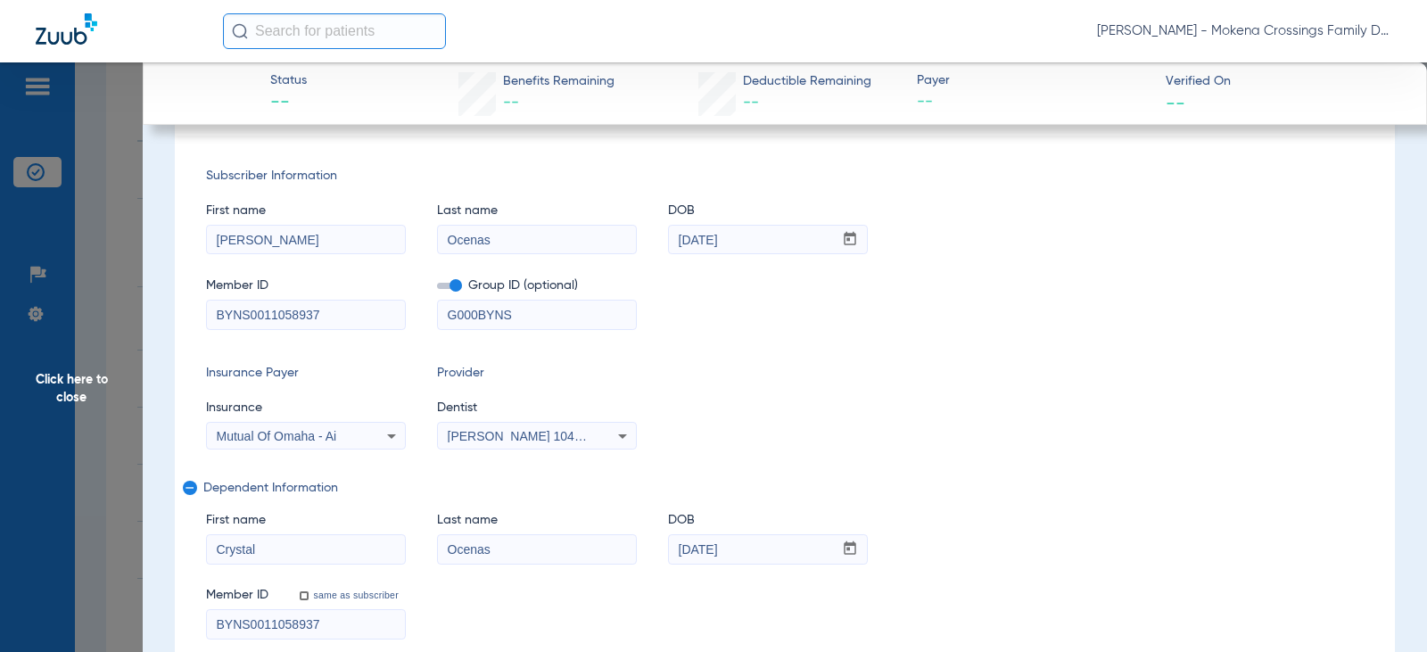
scroll to position [178, 0]
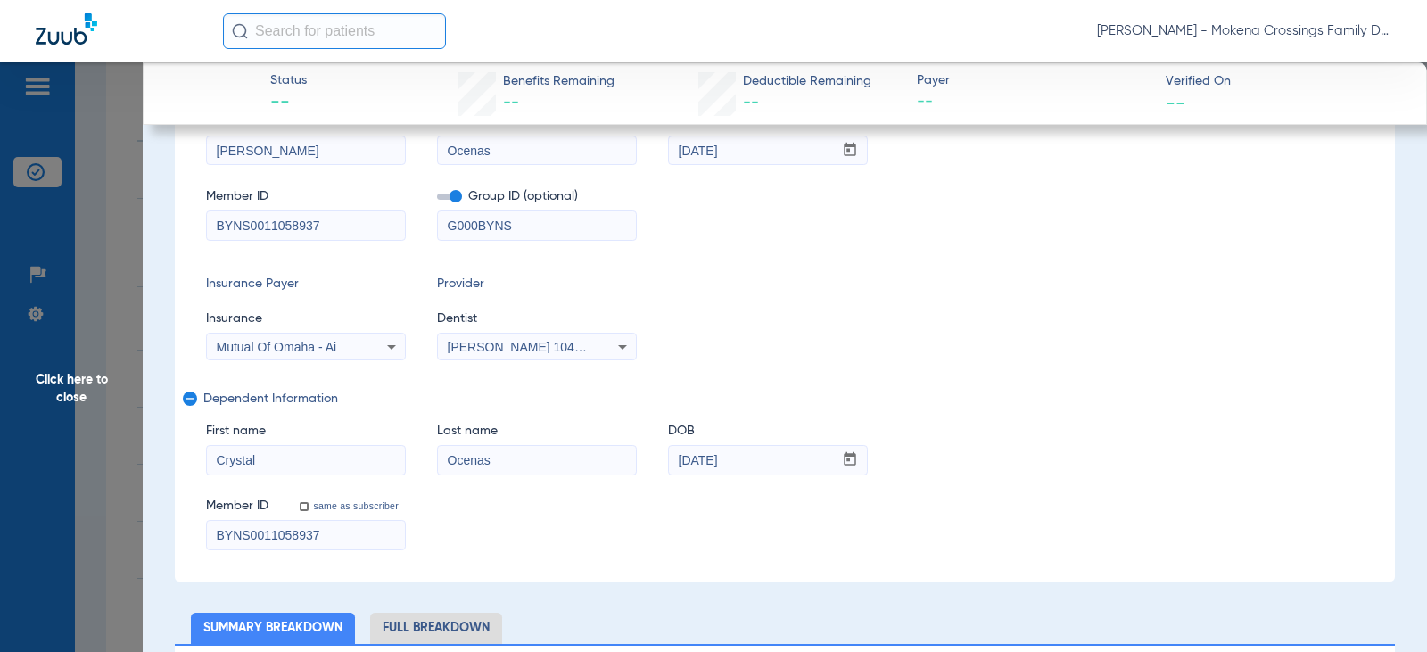
click at [616, 343] on icon at bounding box center [622, 346] width 21 height 21
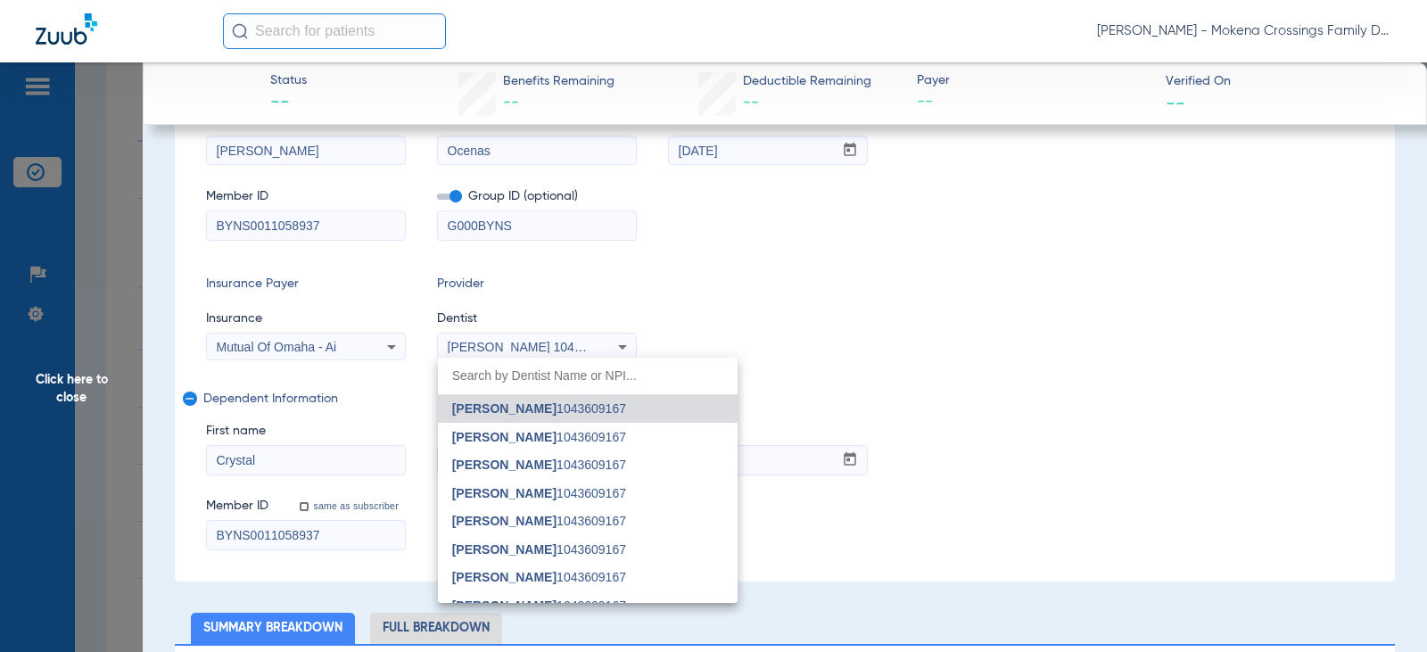
type input "g"
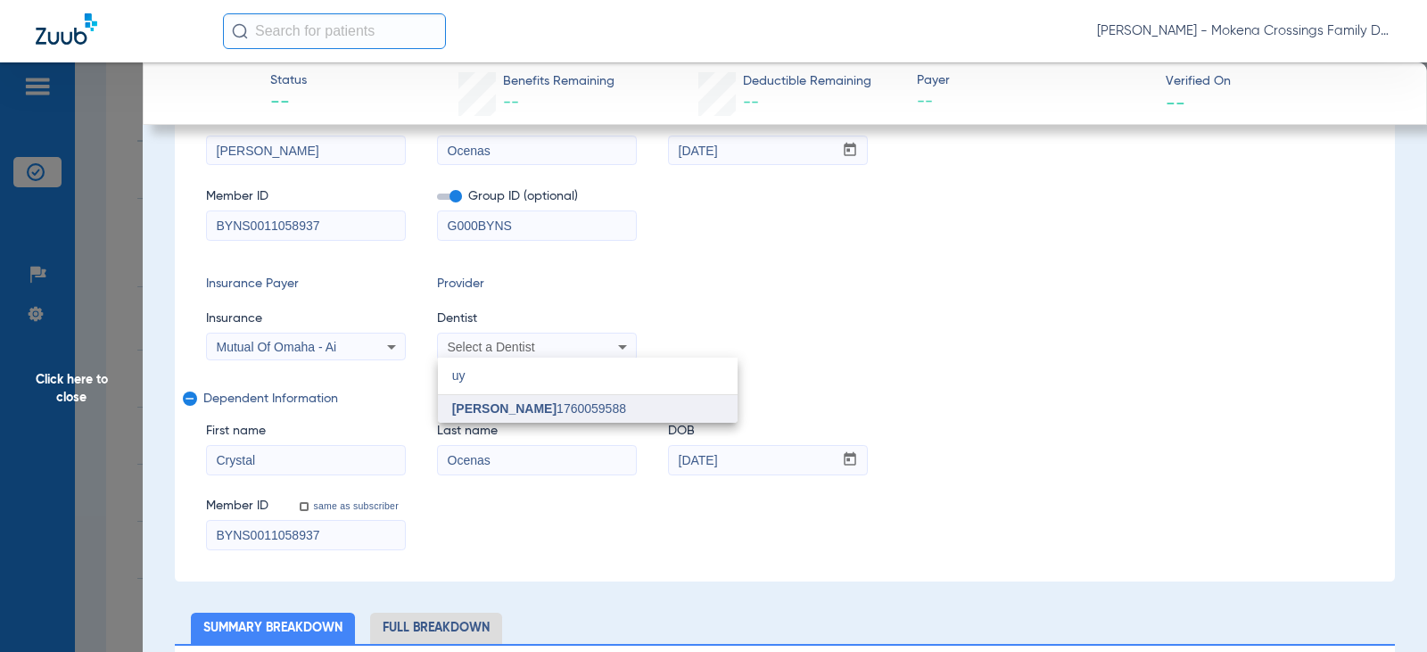
type input "uy"
click at [579, 417] on mat-option "[PERSON_NAME] 1760059588" at bounding box center [588, 409] width 300 height 29
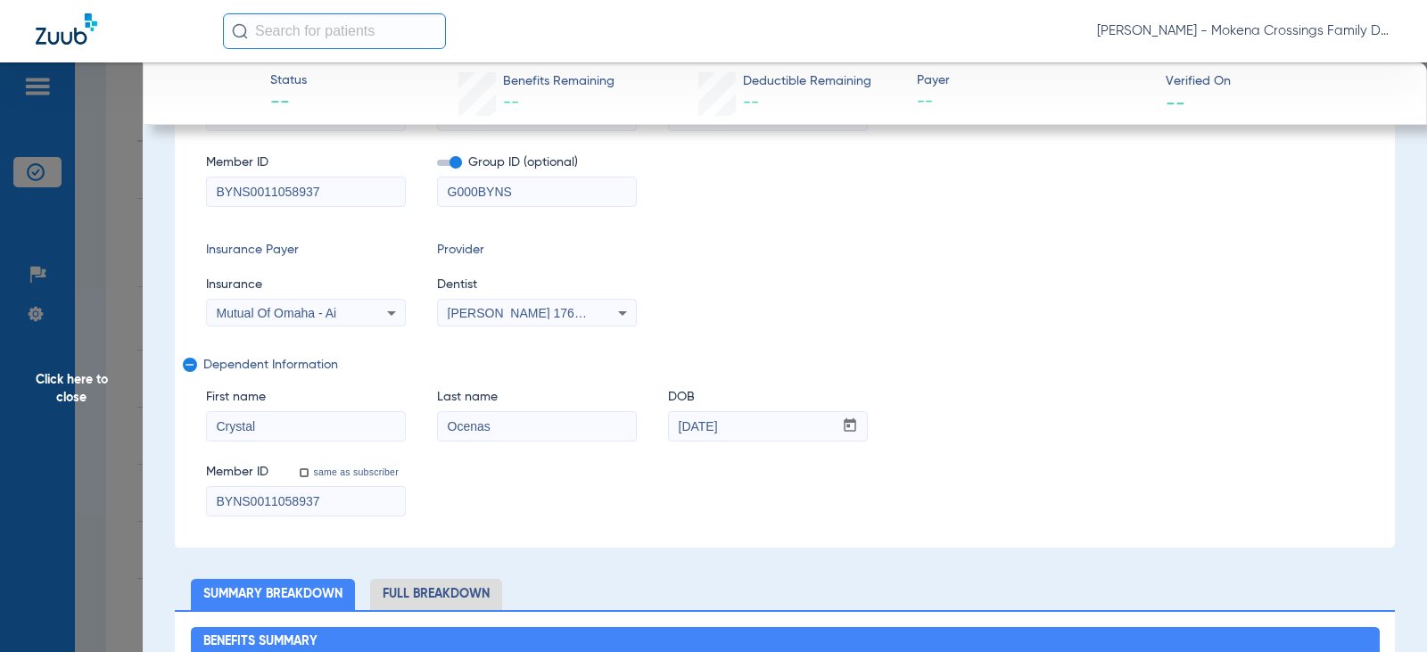
scroll to position [0, 0]
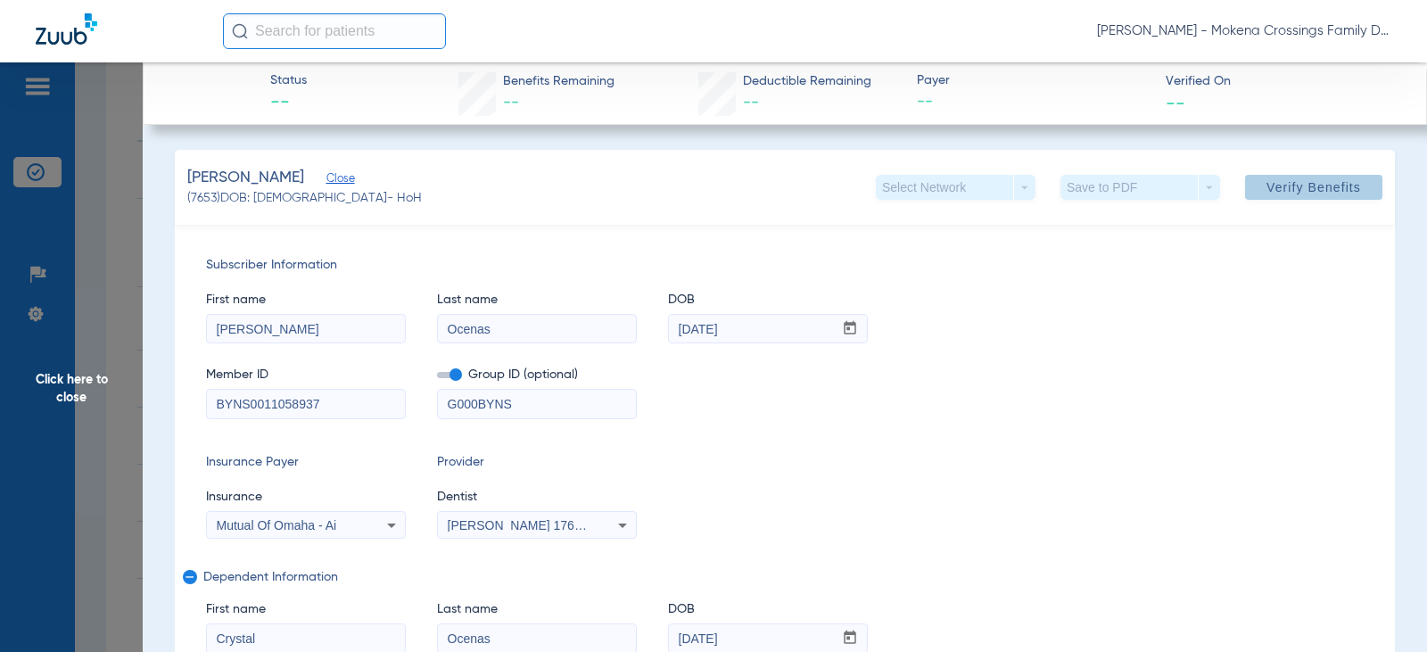
drag, startPoint x: 1282, startPoint y: 187, endPoint x: 1278, endPoint y: 195, distance: 9.2
click at [1278, 195] on button "Verify Benefits" at bounding box center [1313, 187] width 137 height 25
click at [71, 389] on span "Click here to close" at bounding box center [71, 388] width 143 height 652
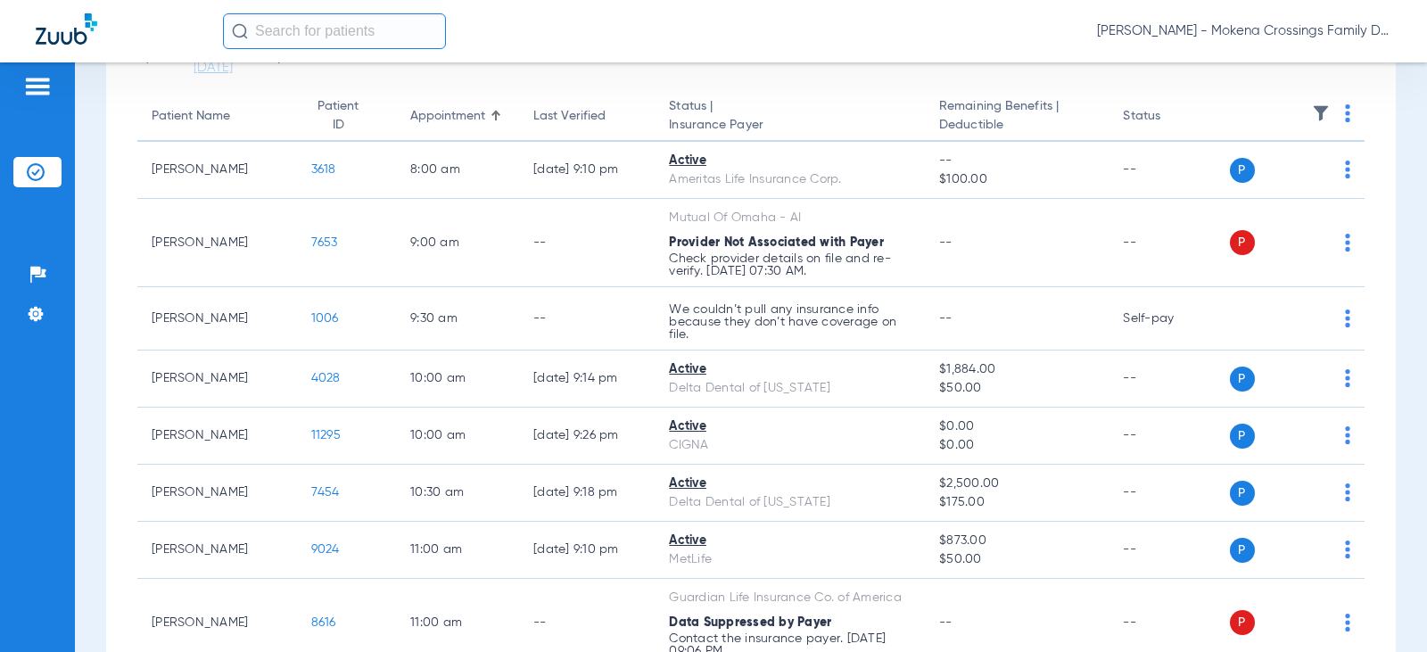
scroll to position [600, 0]
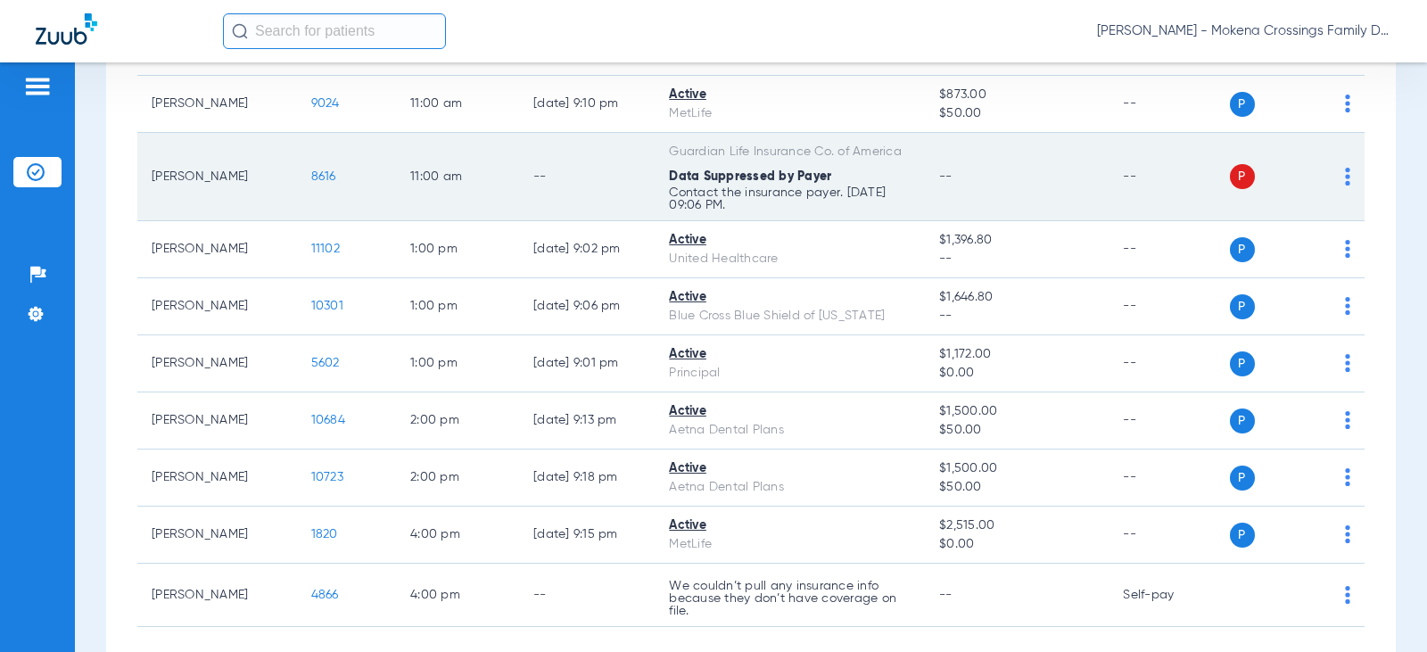
click at [311, 176] on span "8616" at bounding box center [323, 176] width 25 height 12
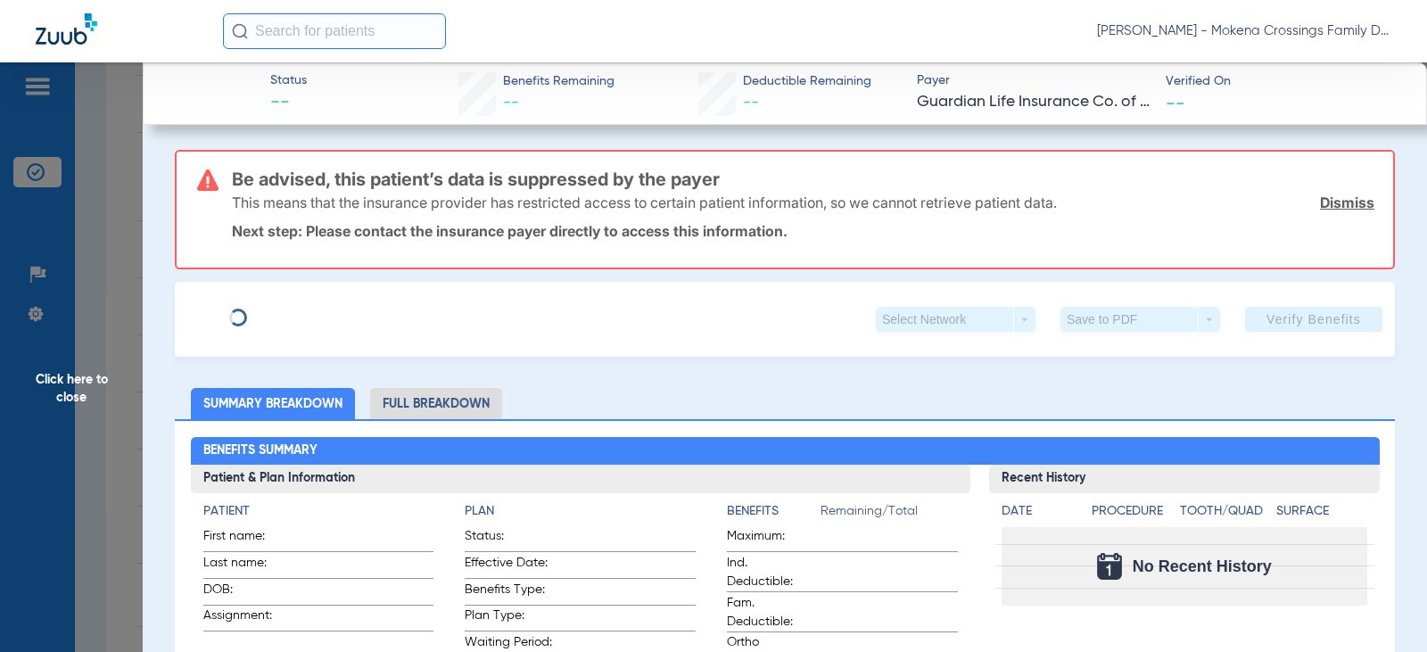
type input "[PERSON_NAME]"
type input "[DATE]"
type input "915934538"
type input "397485"
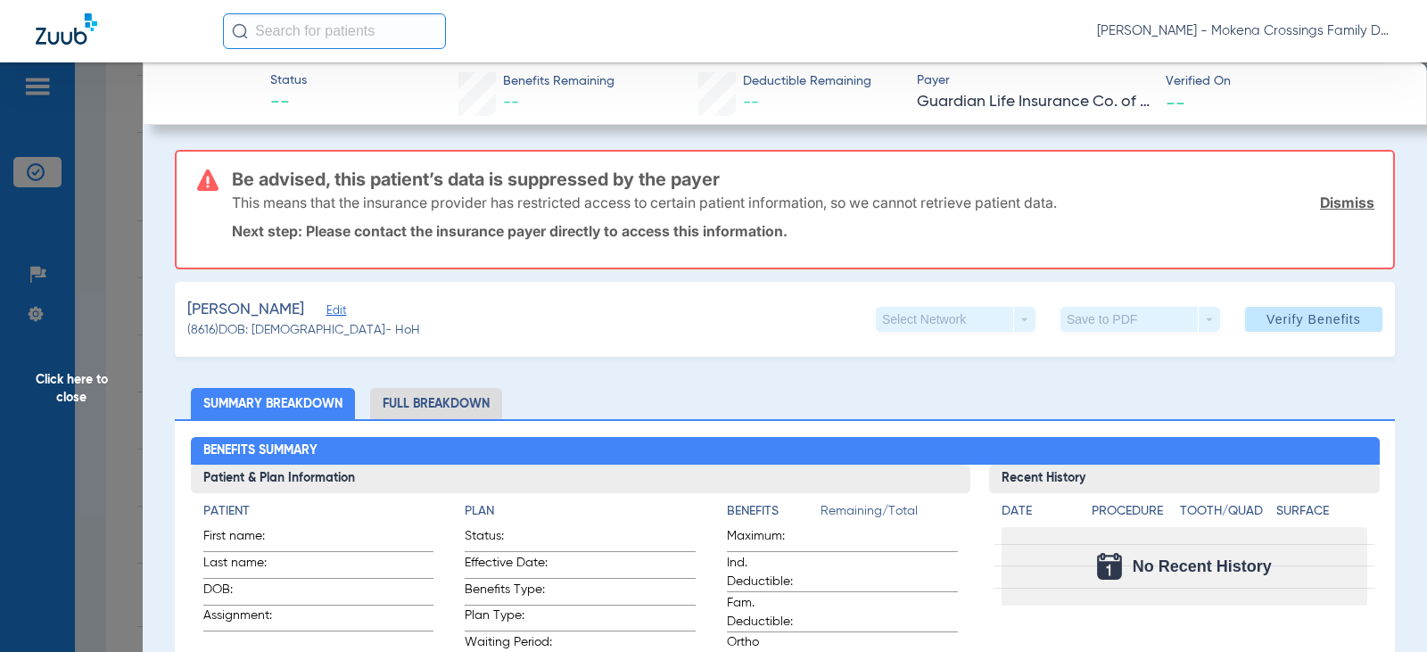
click at [334, 311] on span "Edit" at bounding box center [335, 312] width 16 height 17
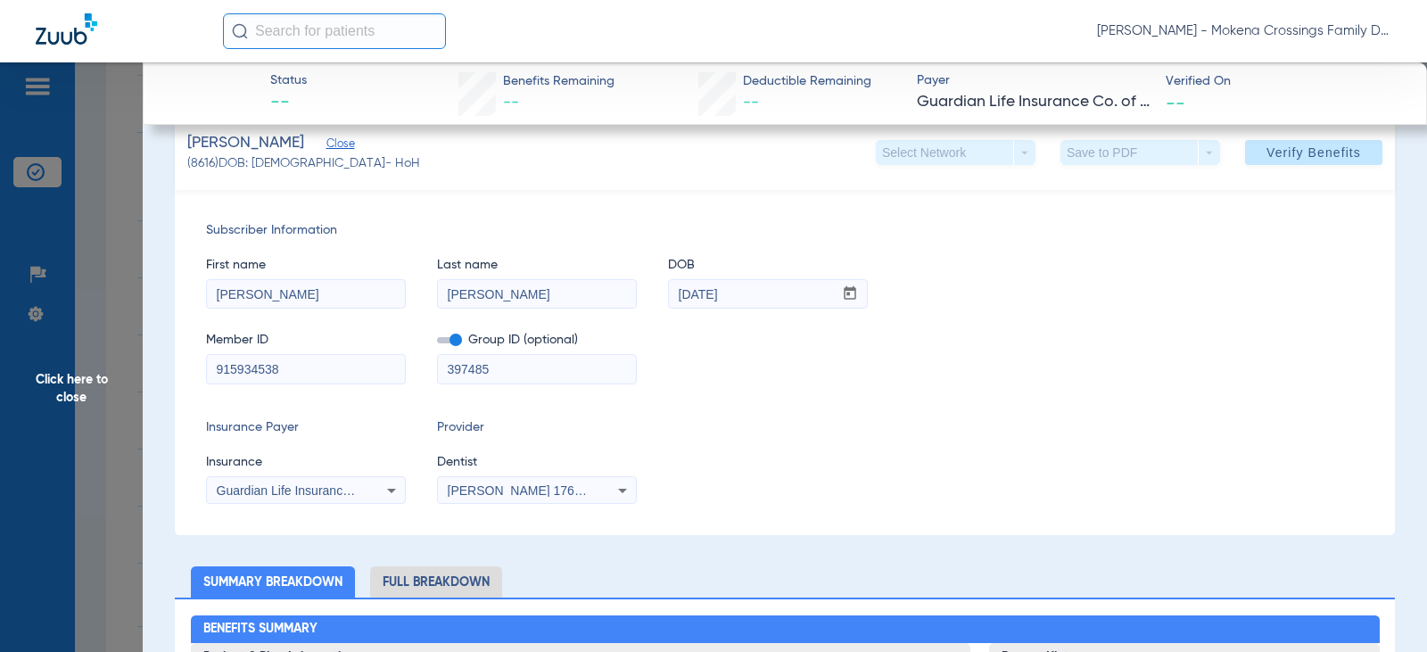
scroll to position [0, 0]
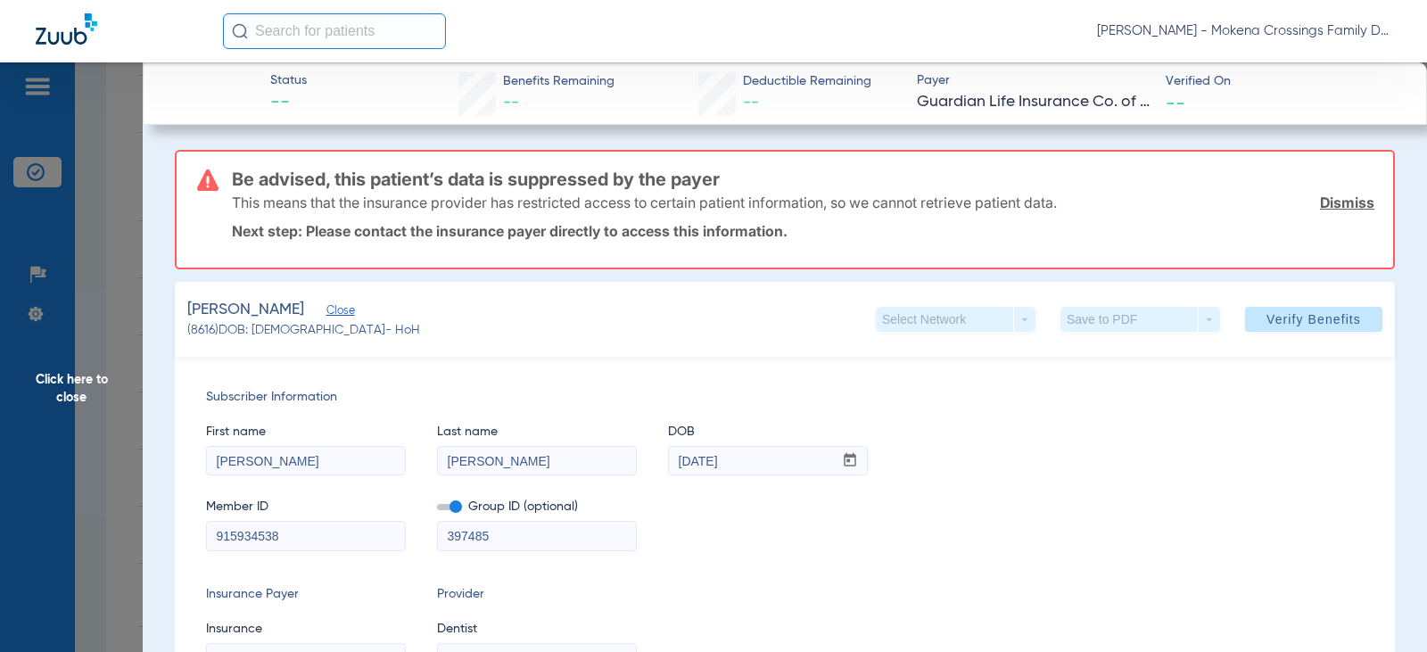
click at [79, 395] on span "Click here to close" at bounding box center [71, 388] width 143 height 652
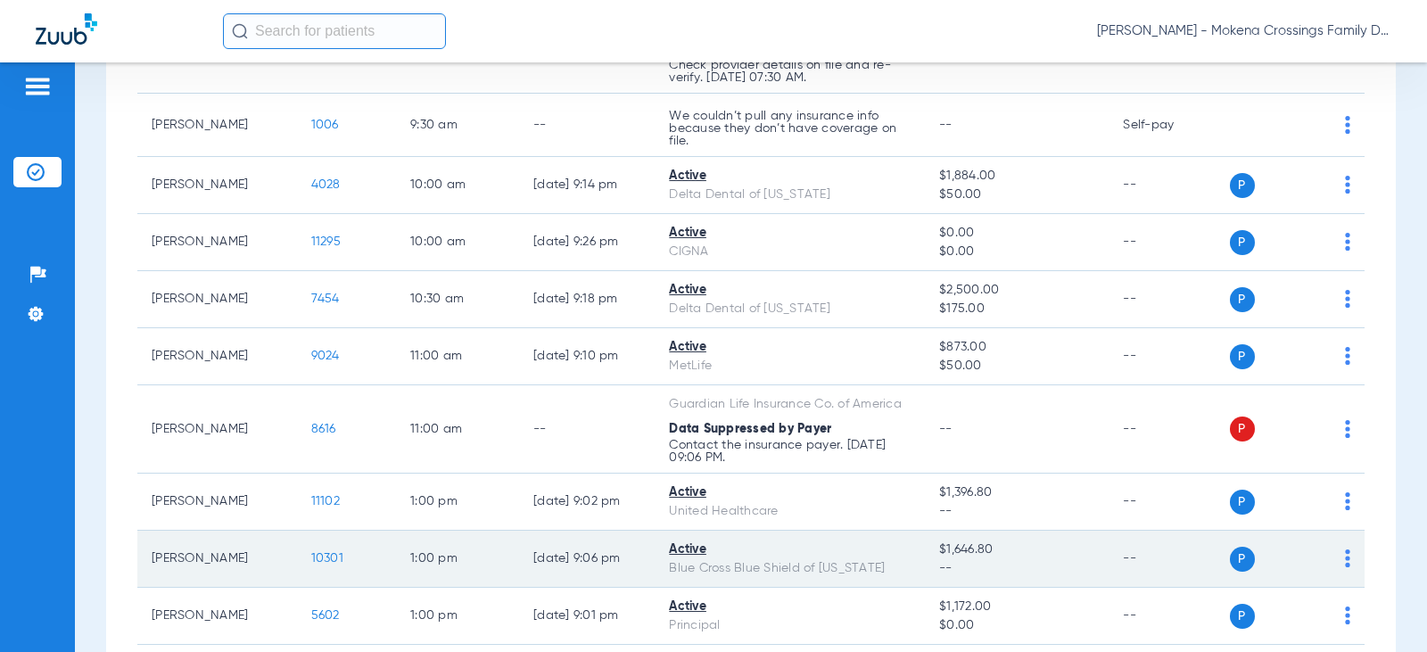
scroll to position [333, 0]
